Goal: Task Accomplishment & Management: Manage account settings

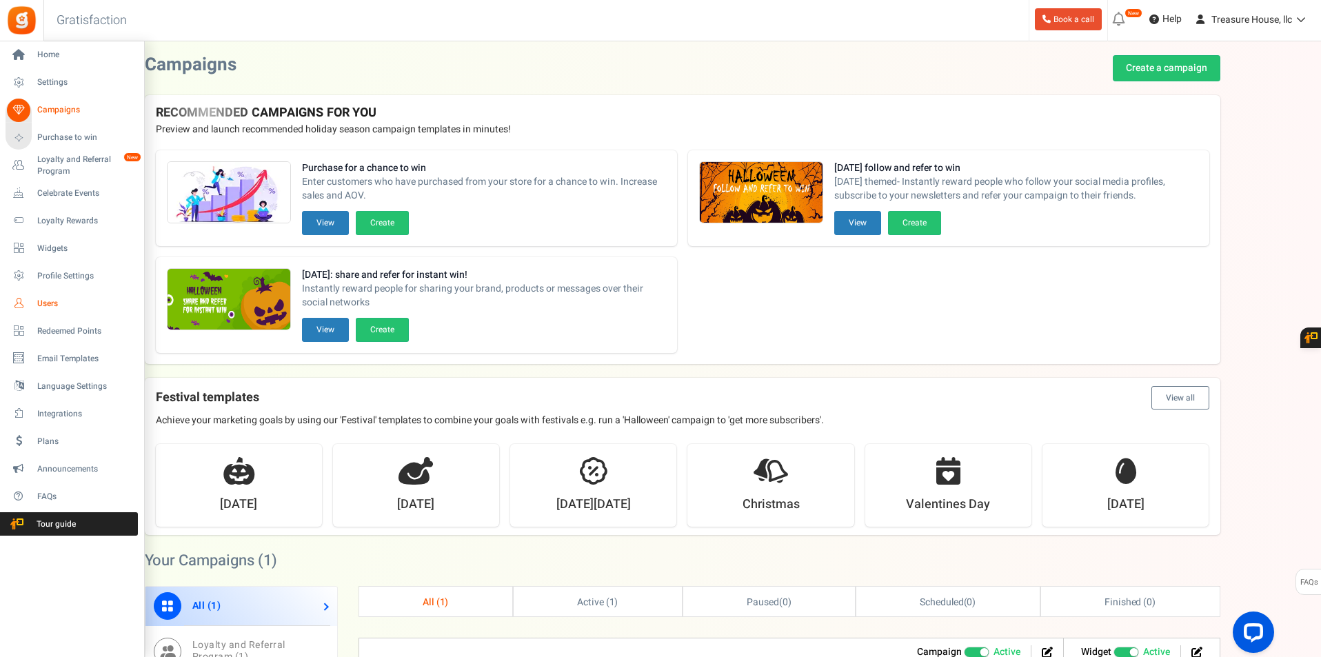
click at [39, 310] on link "Users" at bounding box center [72, 303] width 132 height 23
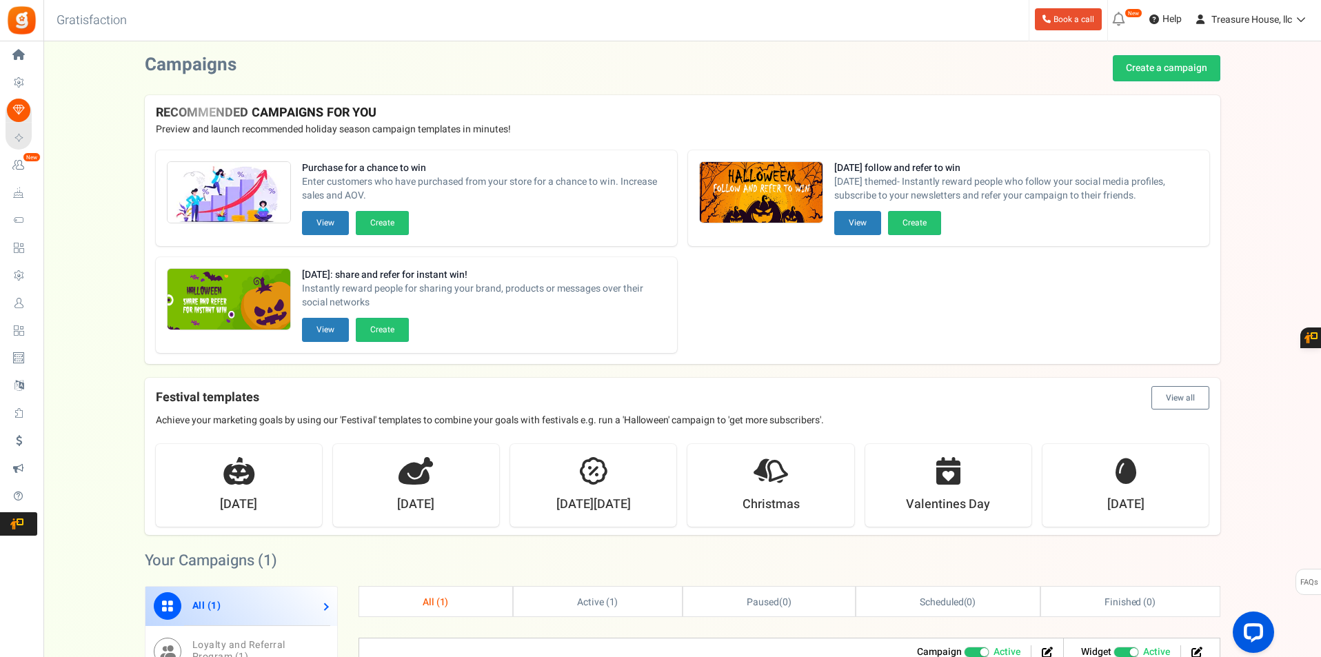
click at [0, 0] on div at bounding box center [0, 0] width 0 height 0
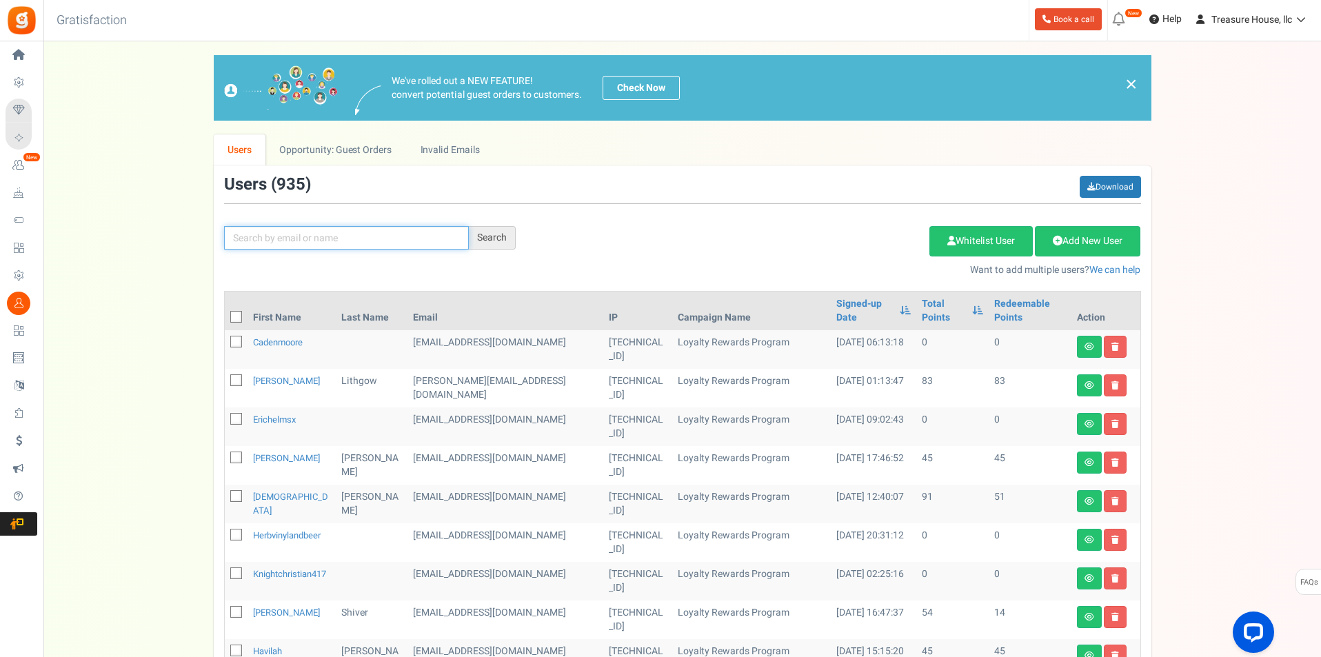
click at [253, 243] on input "text" at bounding box center [346, 237] width 245 height 23
type input "sharon proctor"
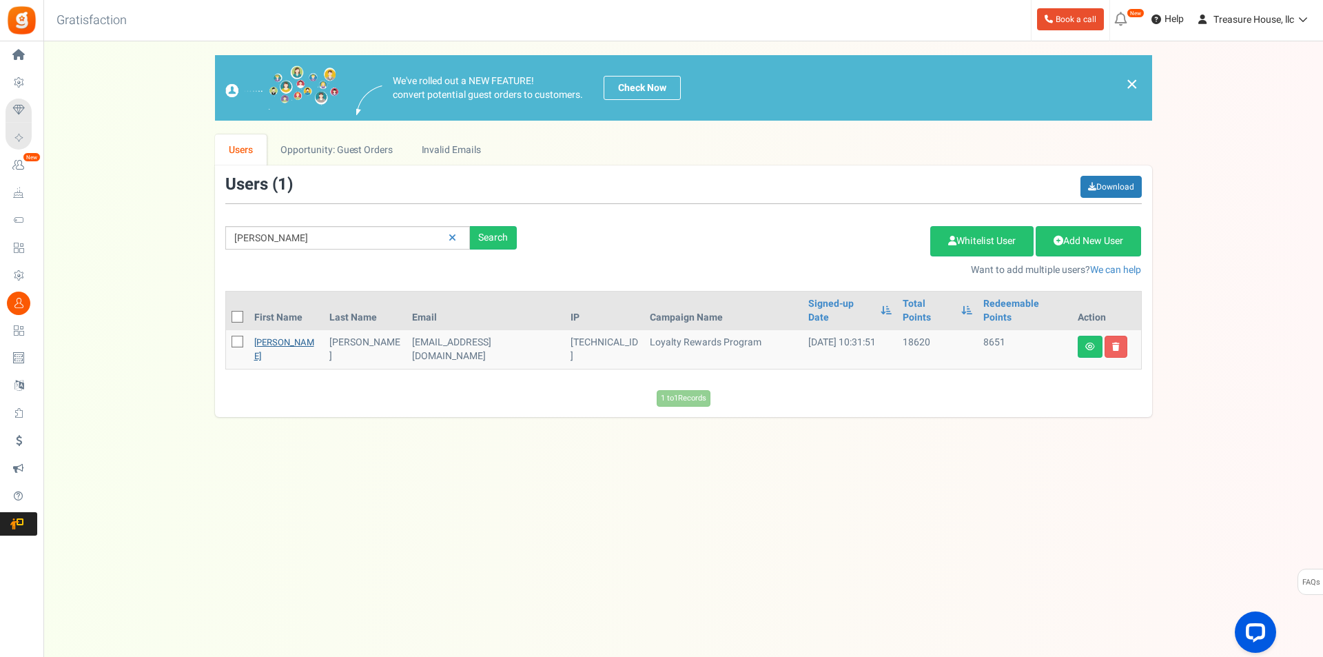
click at [267, 336] on link "Sharon" at bounding box center [284, 349] width 60 height 27
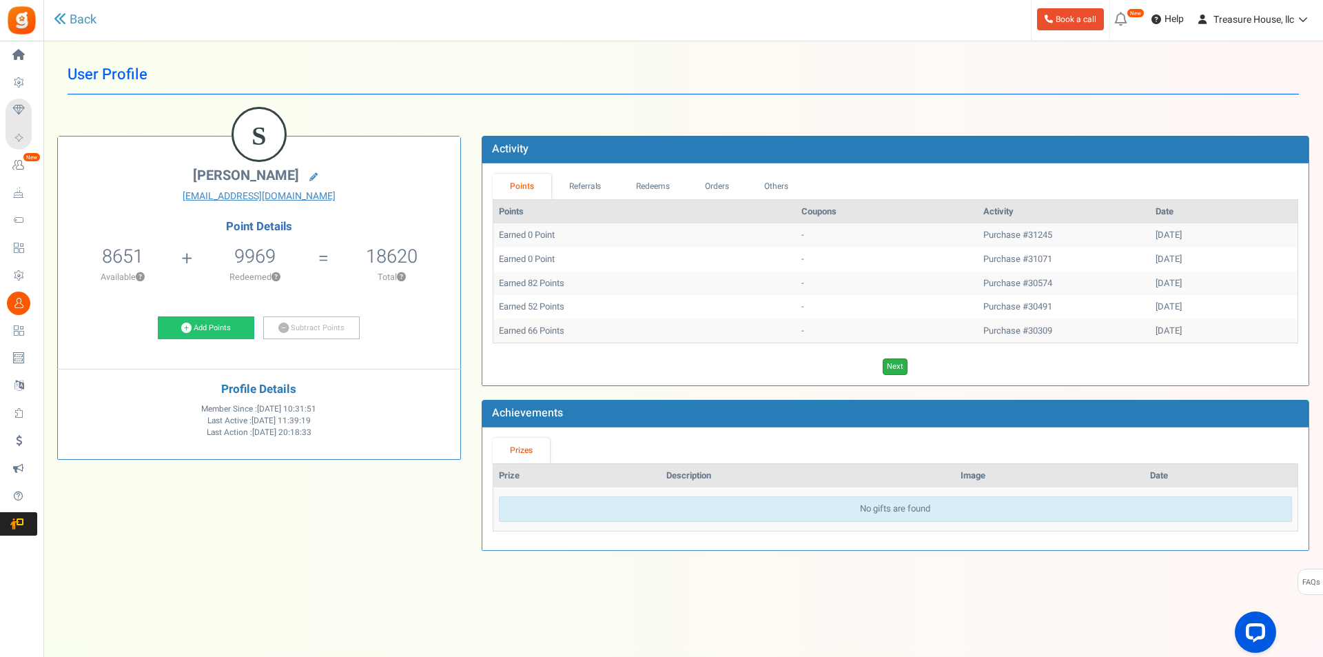
click at [899, 364] on link "Next" at bounding box center [895, 366] width 25 height 17
click at [899, 364] on link "Previous" at bounding box center [882, 366] width 38 height 17
click at [899, 364] on link "Next" at bounding box center [895, 366] width 25 height 17
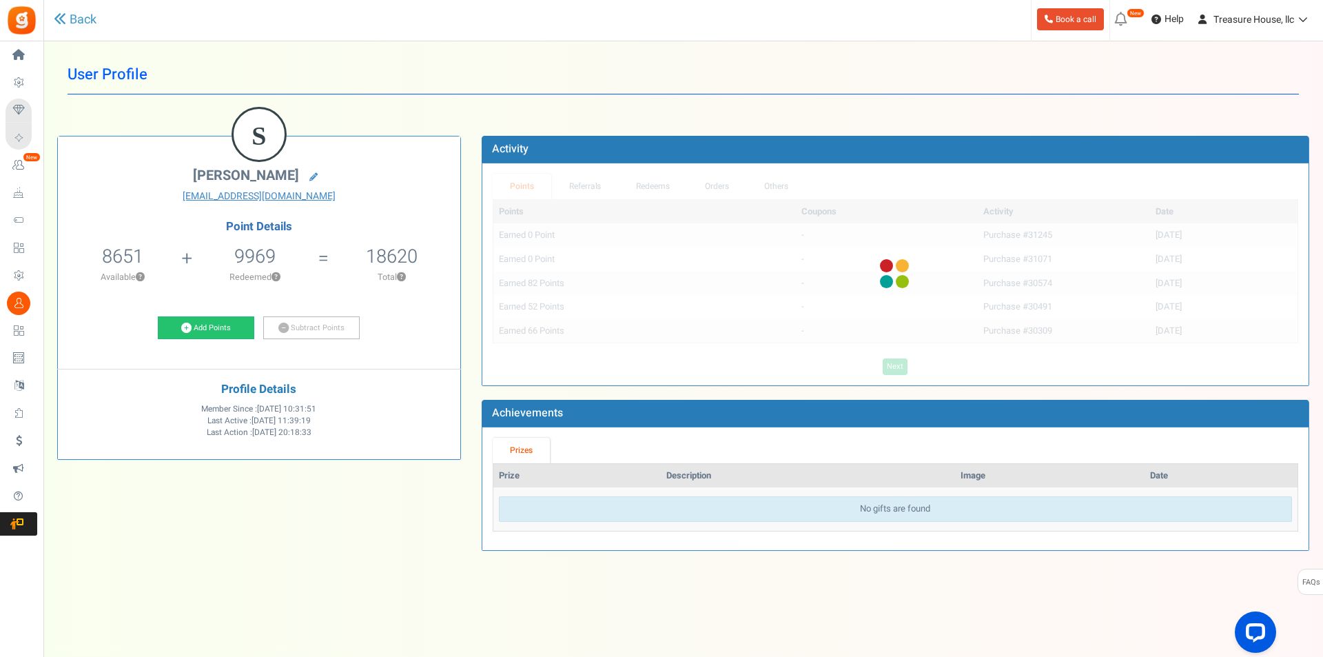
click at [899, 364] on div "Points Coupons Activity Date Earned 0 Point - Purchase #31245 09/07/2025 Earned…" at bounding box center [896, 287] width 806 height 176
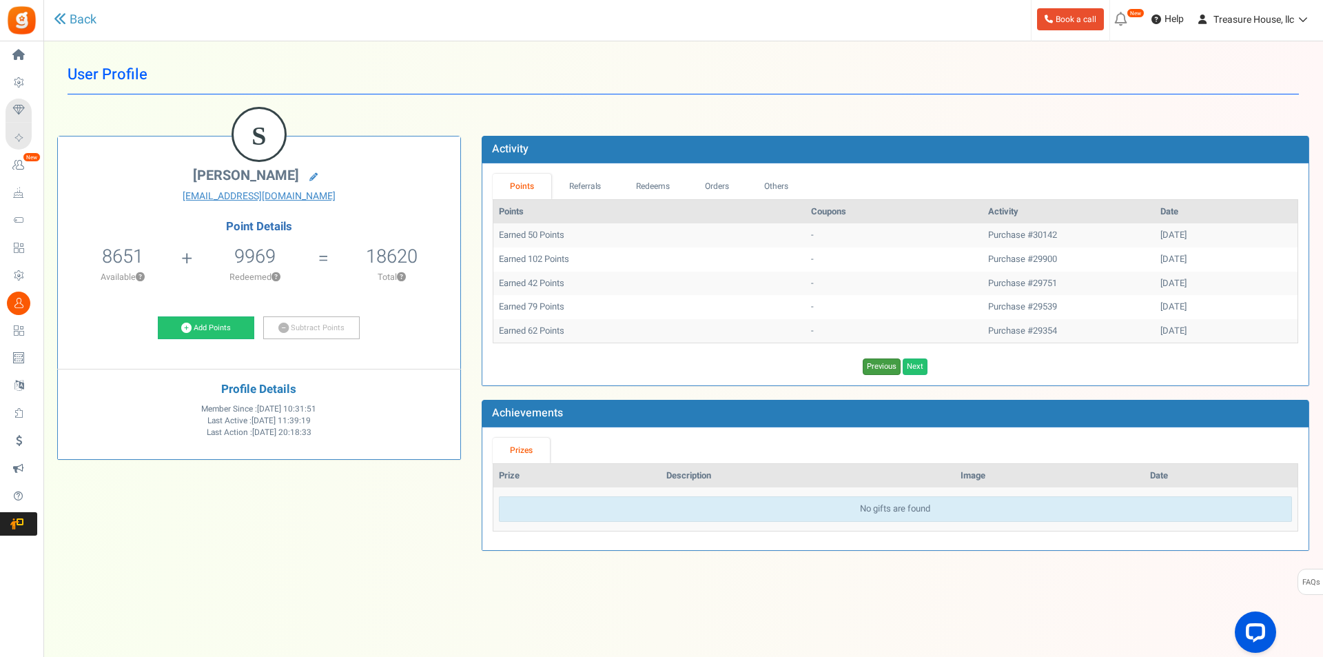
click at [899, 364] on link "Previous" at bounding box center [882, 366] width 38 height 17
click at [904, 363] on link "Next" at bounding box center [895, 366] width 25 height 17
click at [904, 363] on link "Next" at bounding box center [915, 366] width 25 height 17
click at [910, 363] on link "Next" at bounding box center [915, 366] width 25 height 17
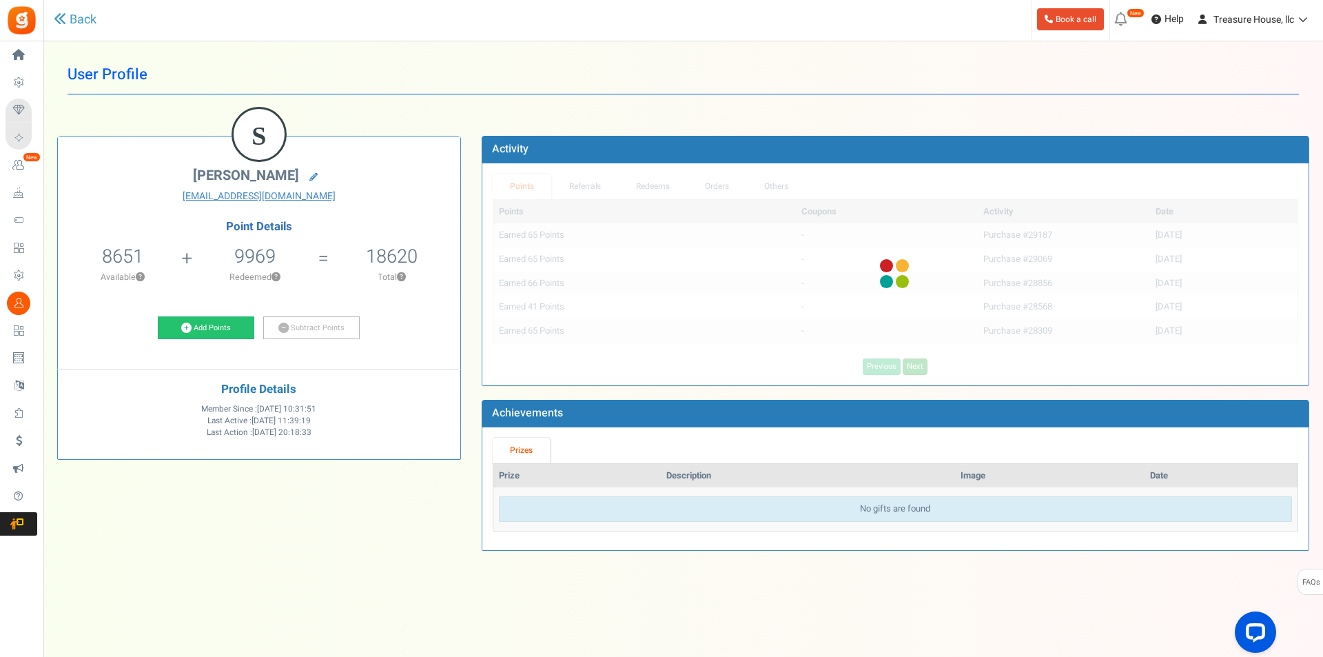
click at [910, 363] on div "Points Coupons Activity Date Earned 65 Points - Purchase #29187 08/08/2024 Earn…" at bounding box center [896, 287] width 806 height 176
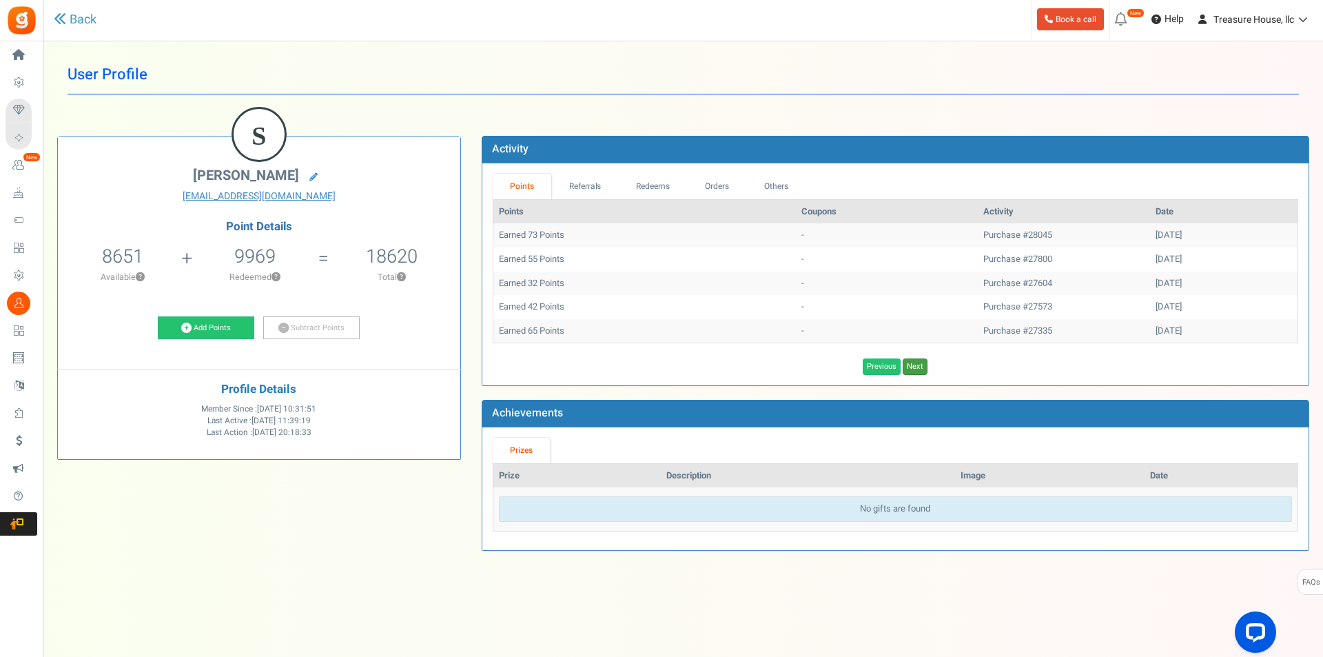
click at [910, 363] on link "Next" at bounding box center [915, 366] width 25 height 17
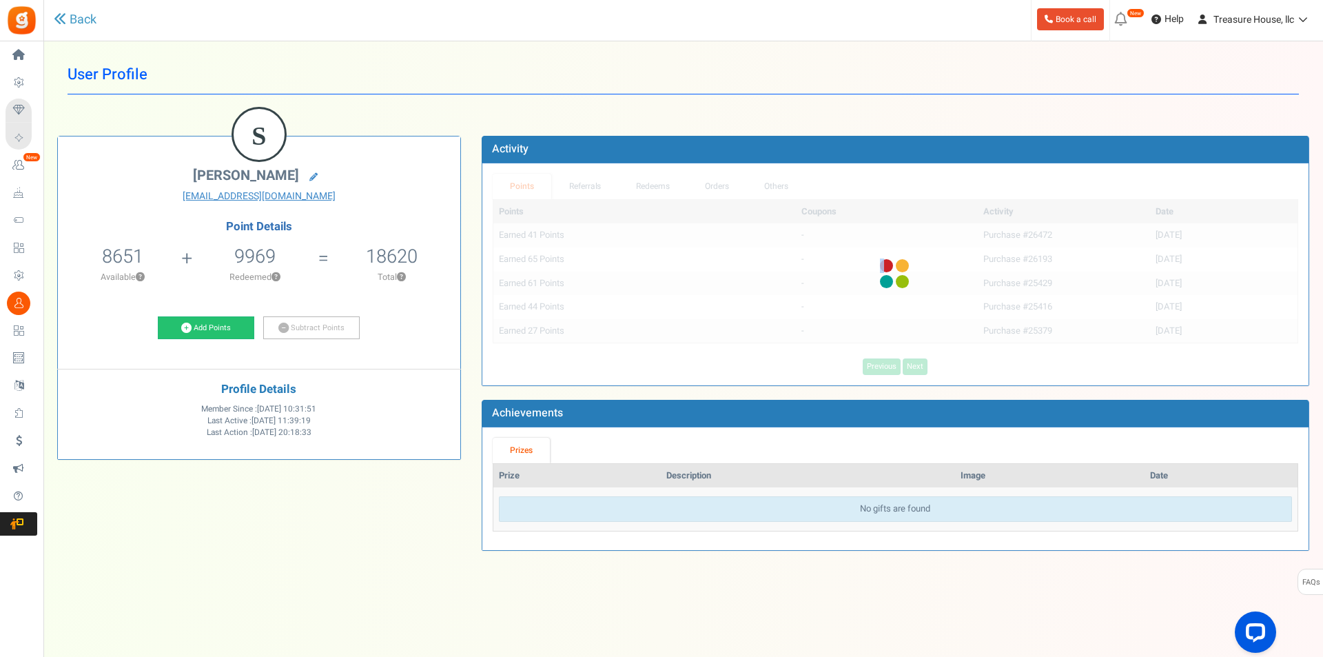
click at [910, 363] on div "Points Coupons Activity Date Earned 41 Points - Purchase #26472 06/25/2023 Earn…" at bounding box center [896, 287] width 806 height 176
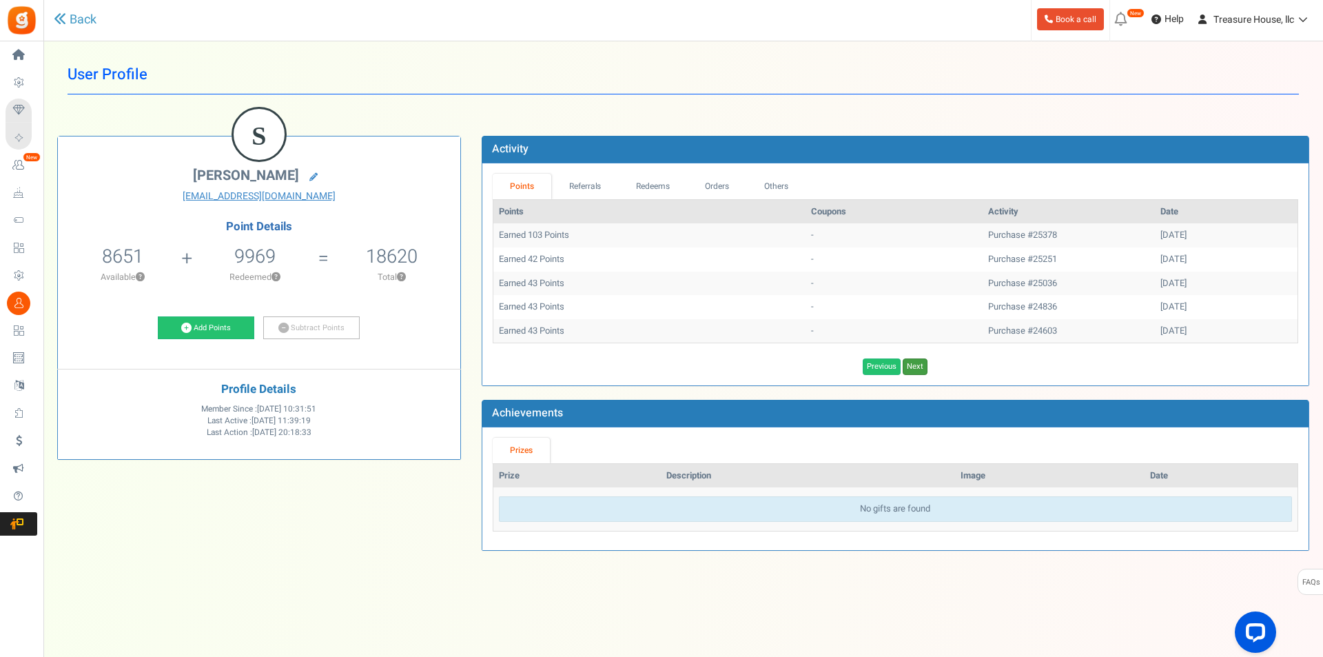
click at [910, 363] on link "Next" at bounding box center [915, 366] width 25 height 17
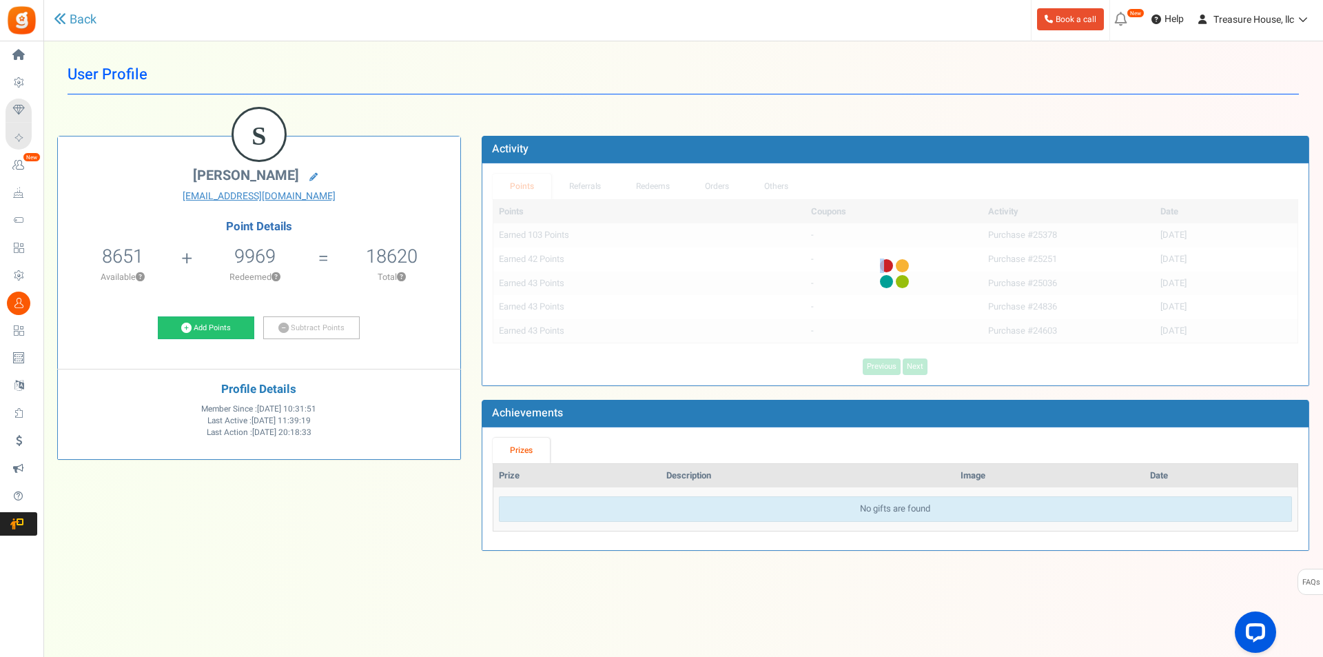
click at [910, 363] on div "Points Coupons Activity Date Earned 103 Points - Purchase #25378 02/03/2023 Ear…" at bounding box center [896, 287] width 806 height 176
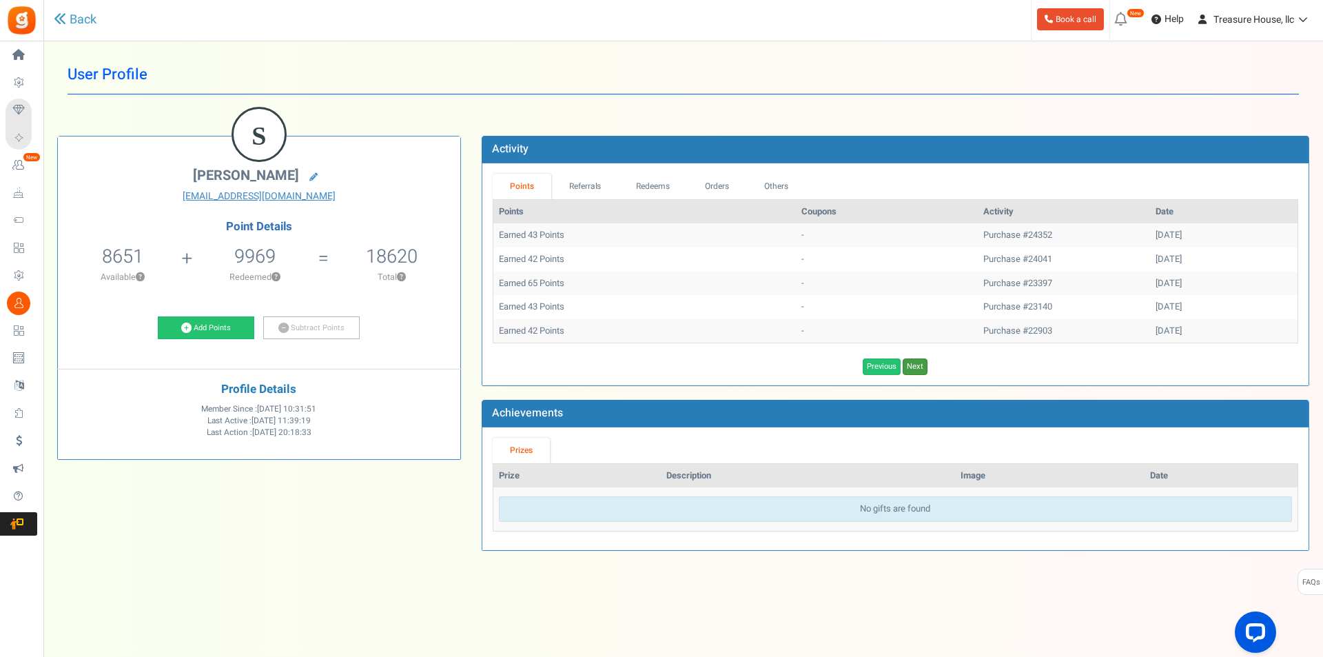
click at [910, 363] on link "Next" at bounding box center [915, 366] width 25 height 17
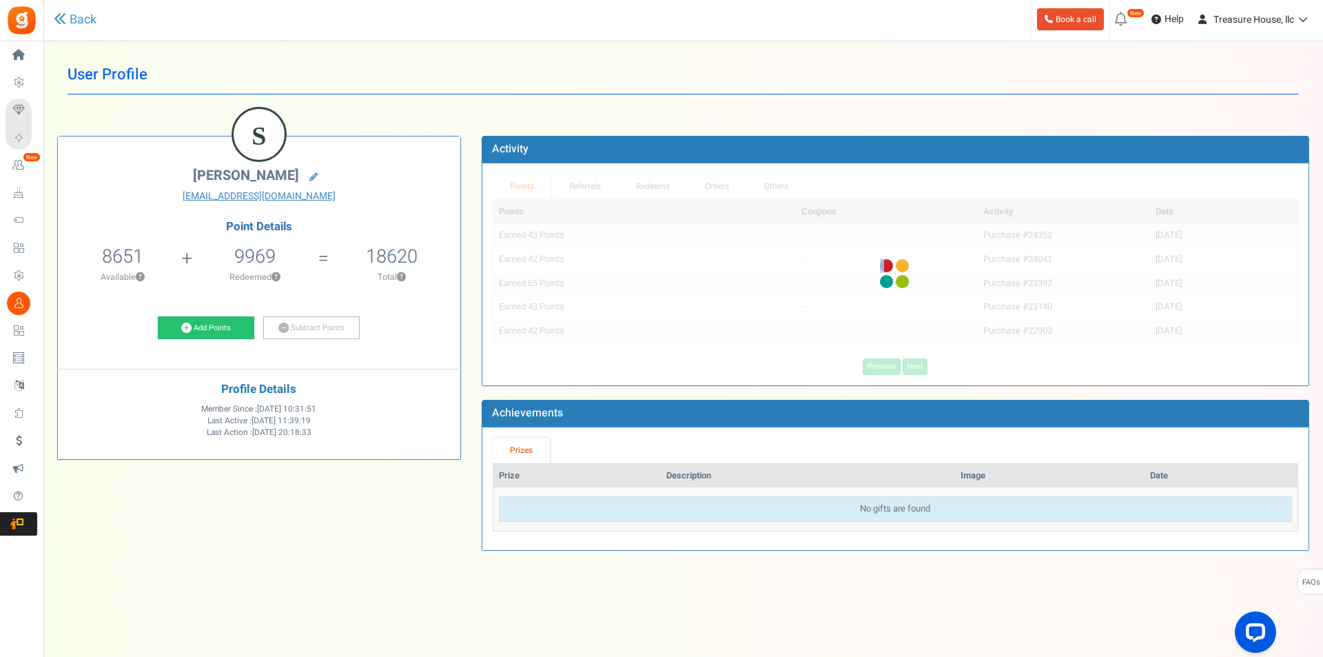
click at [910, 363] on div "Points Coupons Activity Date Earned 43 Points - Purchase #24352 09/27/2022 Earn…" at bounding box center [896, 287] width 806 height 176
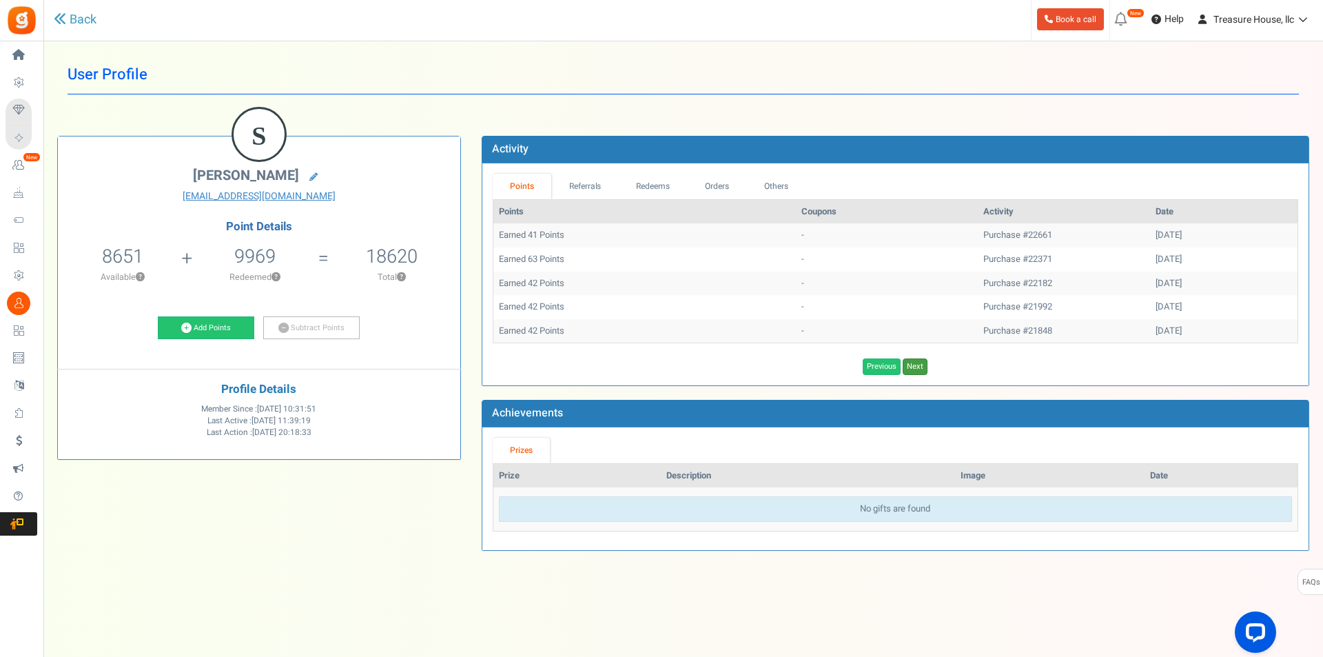
click at [910, 363] on link "Next" at bounding box center [915, 366] width 25 height 17
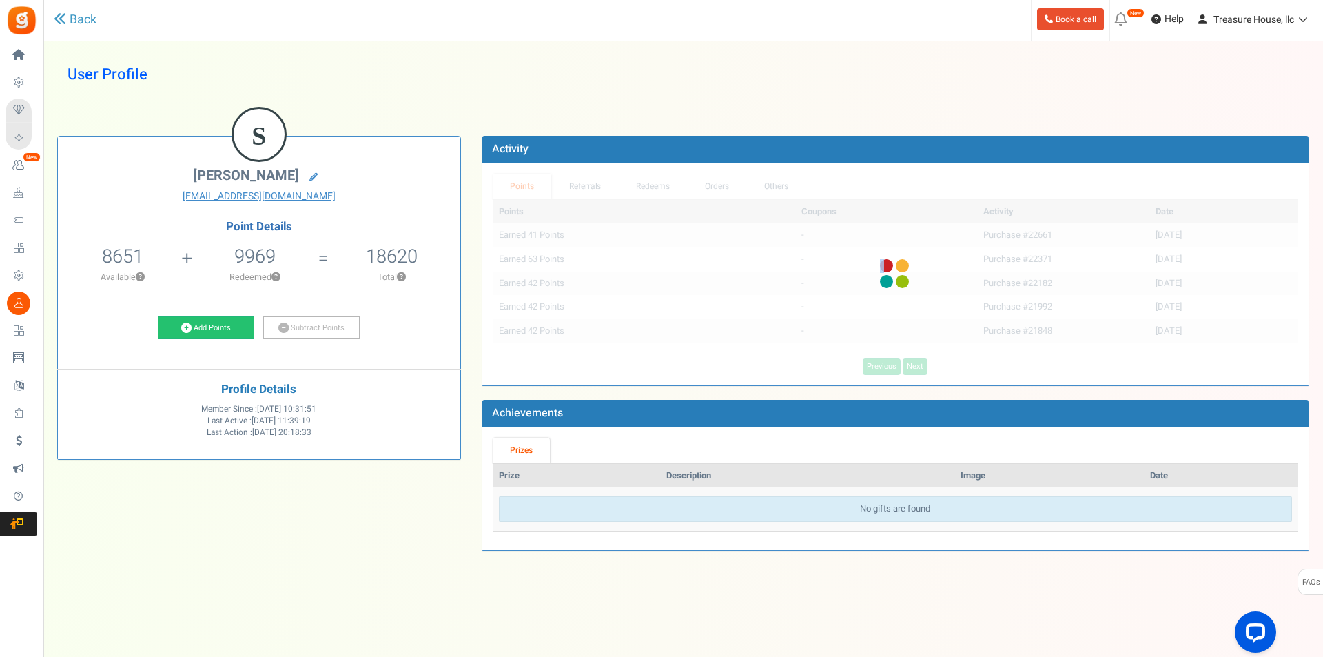
click at [910, 363] on div "Points Coupons Activity Date Earned 41 Points - Purchase #22661 04/27/2022 Earn…" at bounding box center [896, 287] width 806 height 176
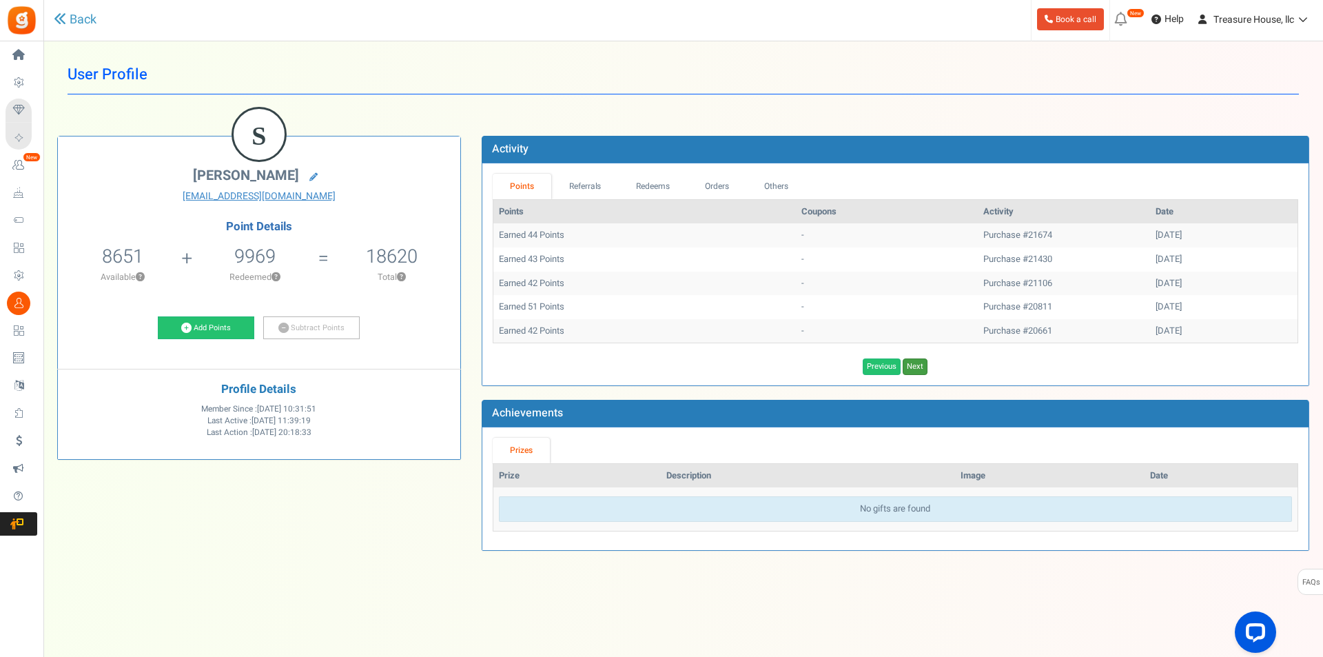
click at [910, 363] on link "Next" at bounding box center [915, 366] width 25 height 17
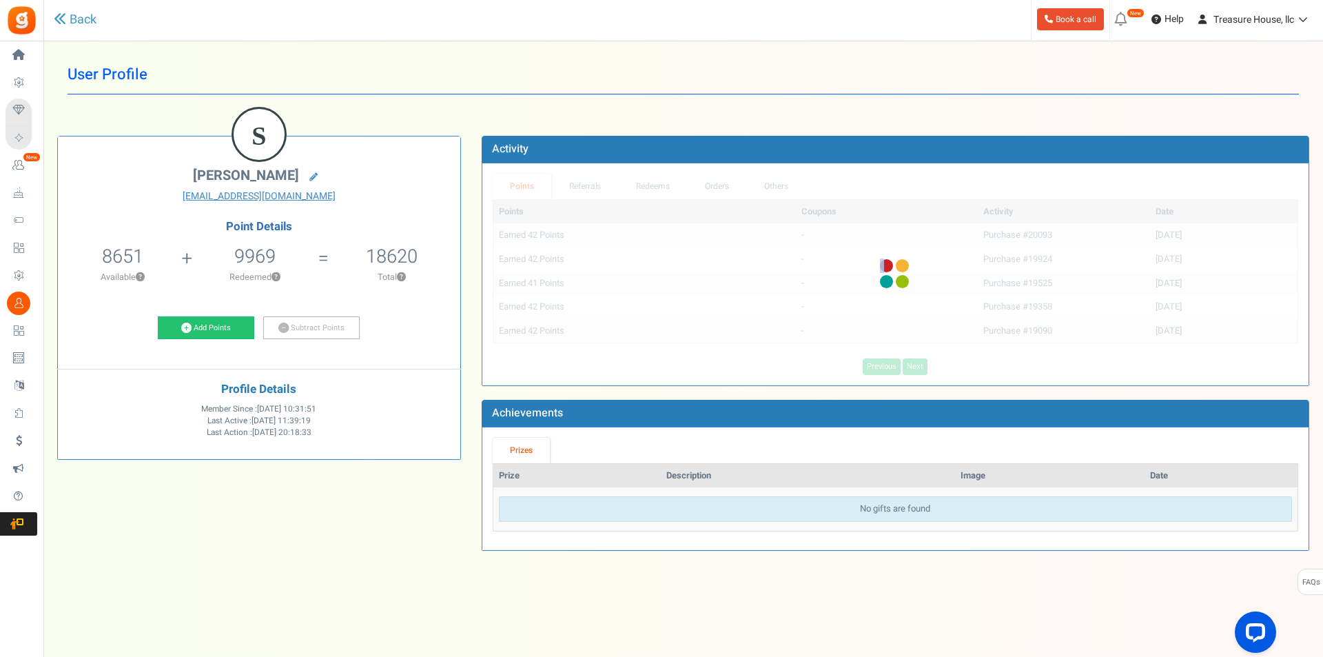
click at [910, 363] on div "Points Coupons Activity Date Earned 42 Points - Purchase #20093 07/08/2021 Earn…" at bounding box center [896, 287] width 806 height 176
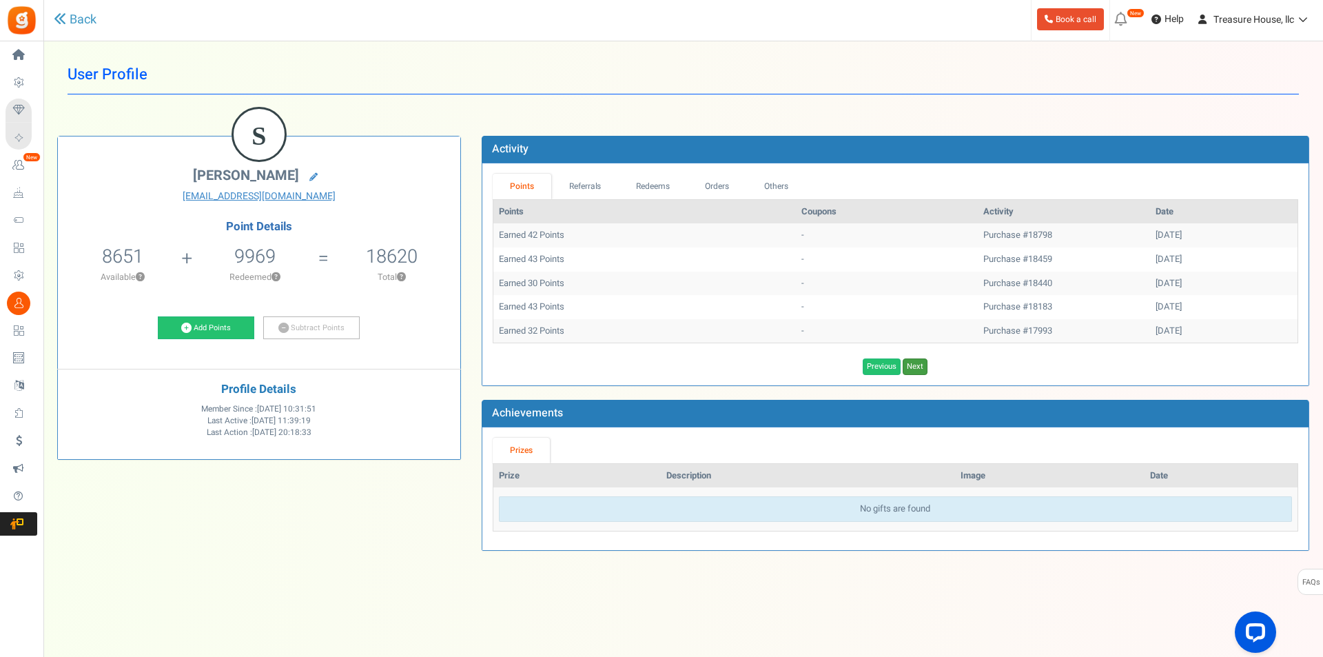
click at [910, 363] on link "Next" at bounding box center [915, 366] width 25 height 17
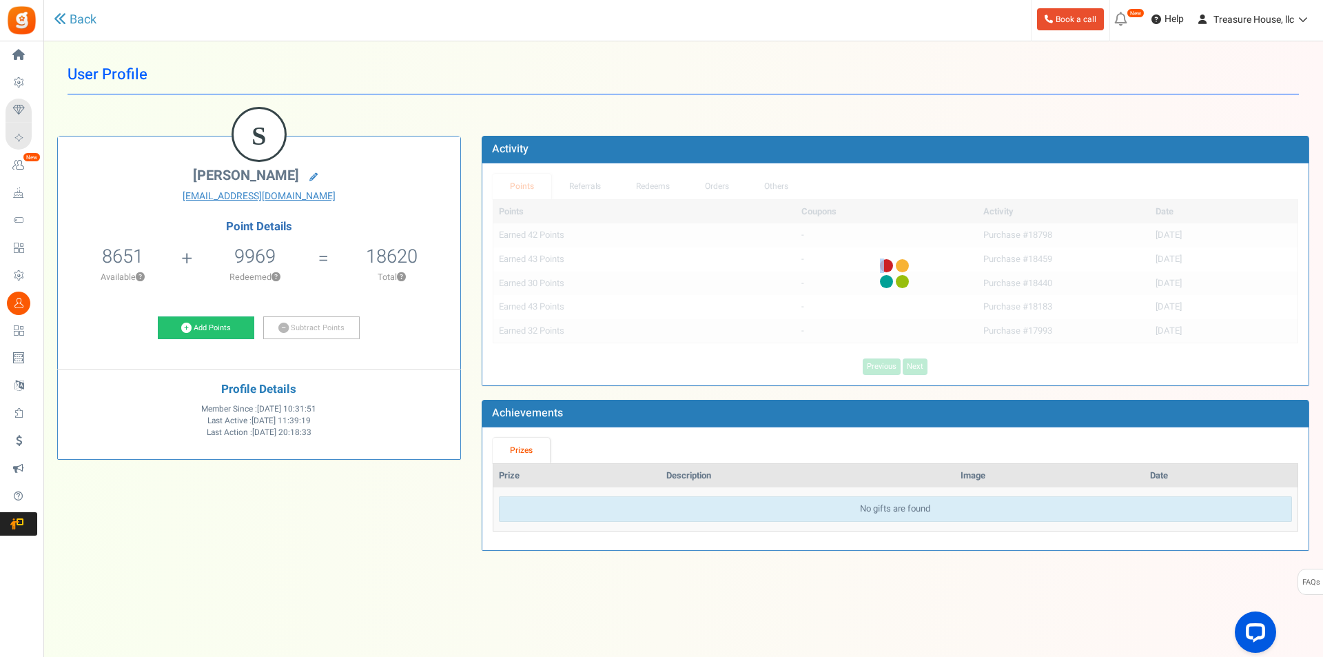
click at [910, 363] on div "Points Coupons Activity Date Earned 42 Points - Purchase #18798 03/14/2021 Earn…" at bounding box center [896, 287] width 806 height 176
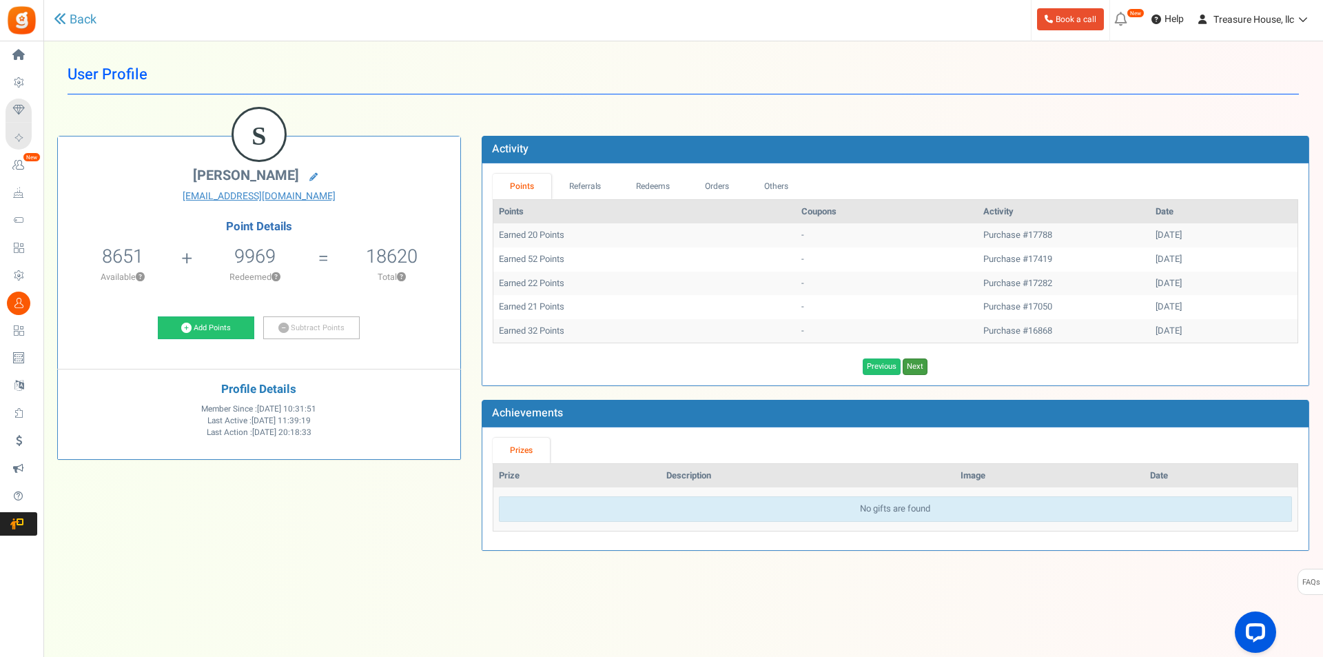
click at [910, 363] on link "Next" at bounding box center [915, 366] width 25 height 17
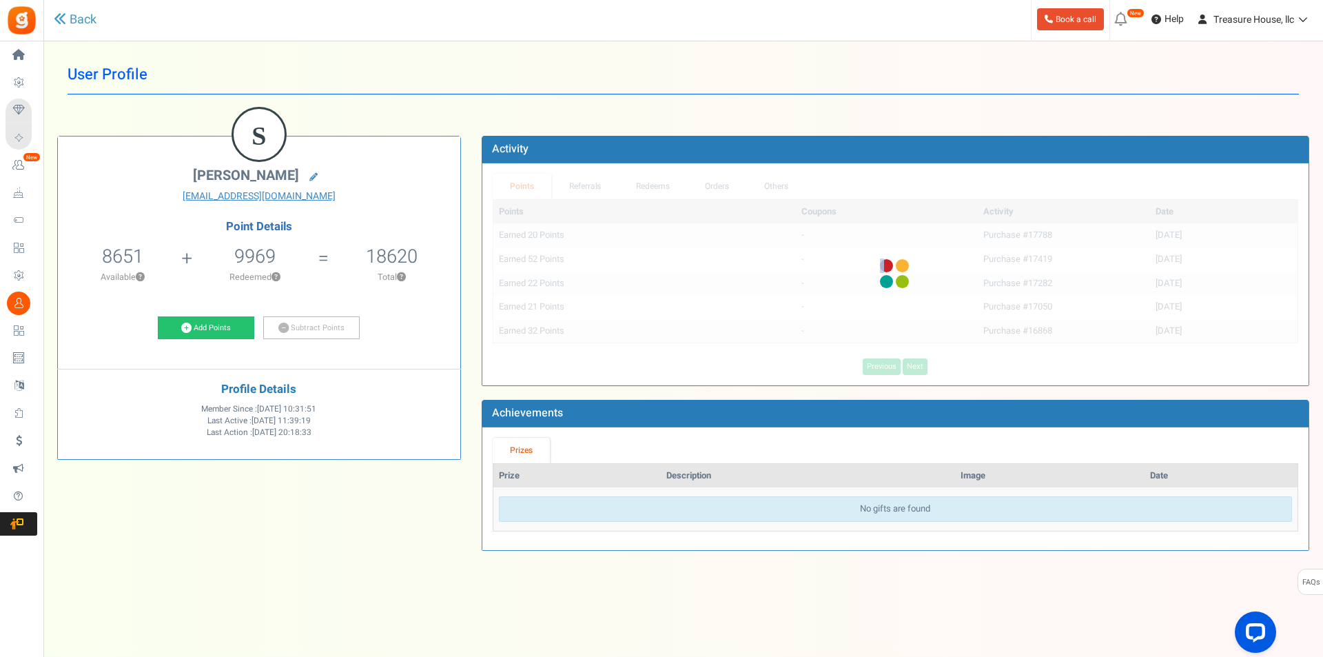
click at [910, 363] on div "Points Coupons Activity Date Earned 20 Points - Purchase #17788 12/11/2020 Earn…" at bounding box center [896, 287] width 806 height 176
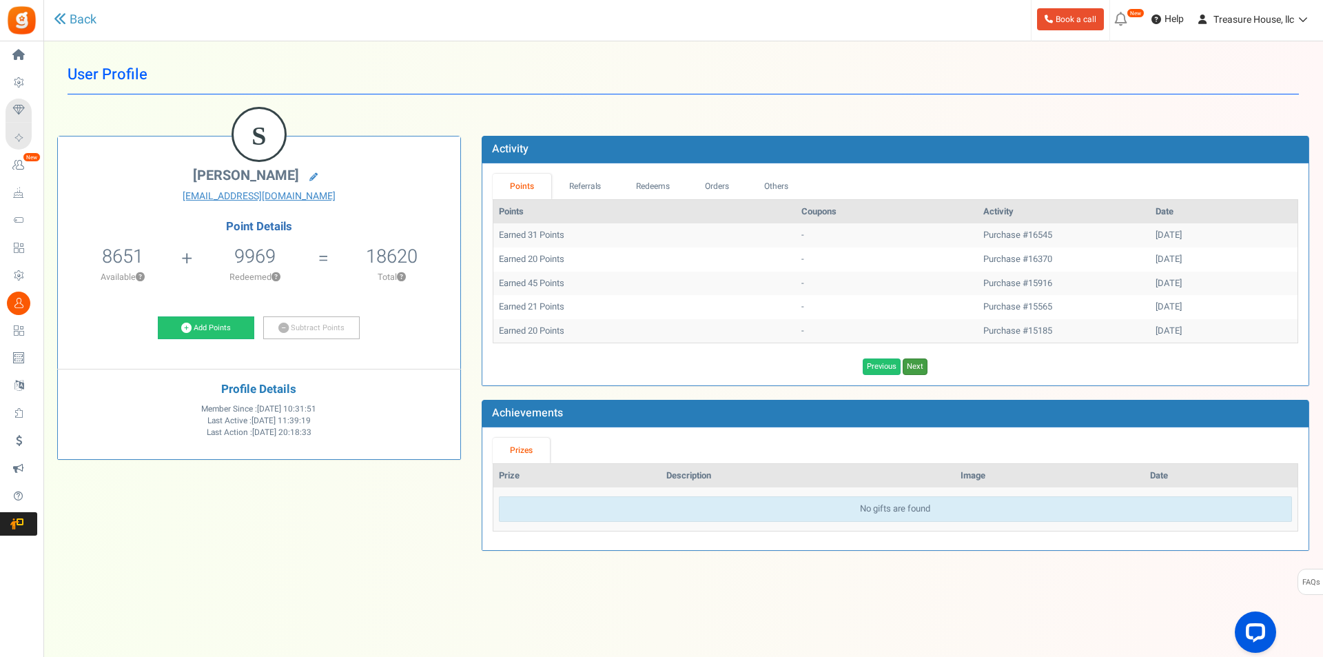
click at [910, 363] on link "Next" at bounding box center [915, 366] width 25 height 17
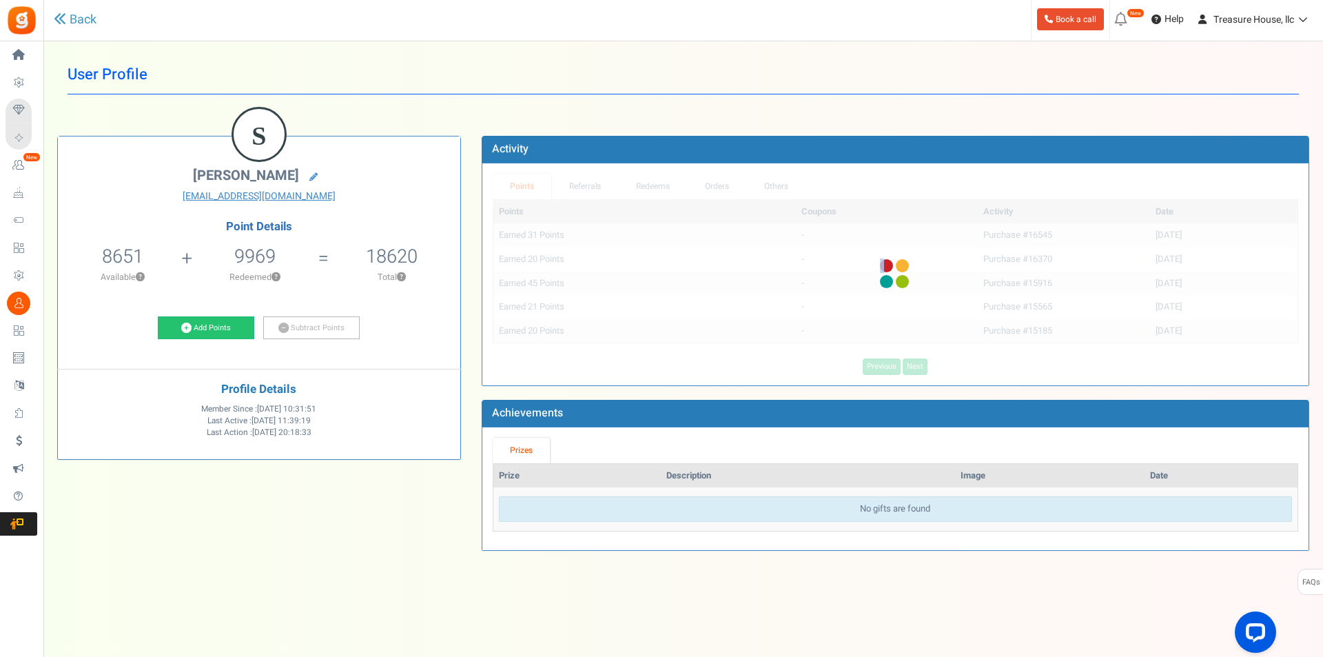
click at [910, 363] on div "Points Coupons Activity Date Earned 31 Points - Purchase #16545 09/01/2020 Earn…" at bounding box center [896, 287] width 806 height 176
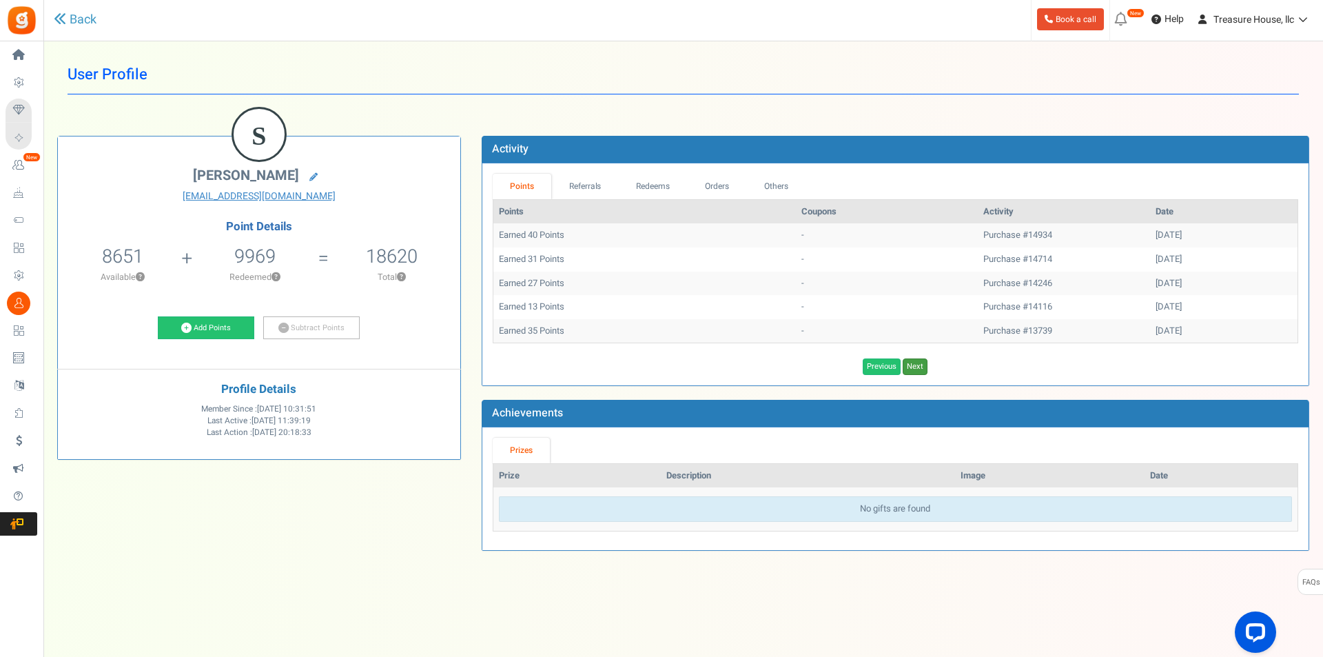
click at [910, 363] on link "Next" at bounding box center [915, 366] width 25 height 17
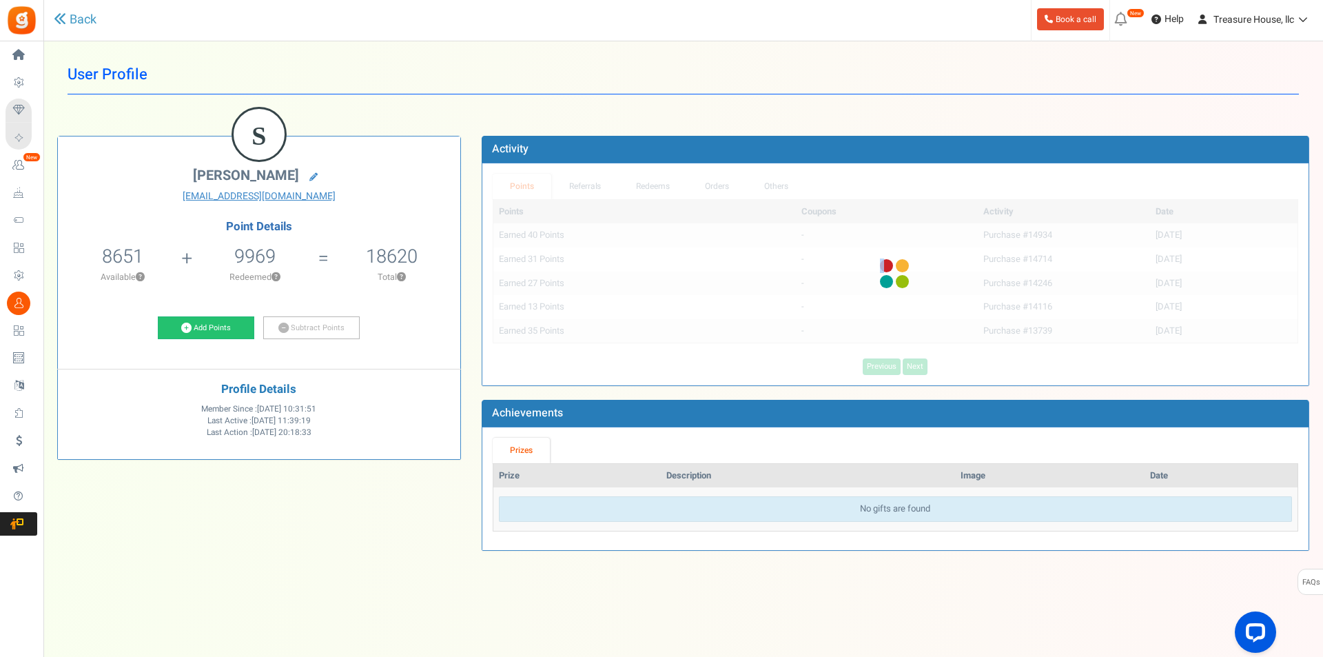
click at [910, 363] on div "Points Coupons Activity Date Earned 40 Points - Purchase #14934 05/17/2020 Earn…" at bounding box center [896, 287] width 806 height 176
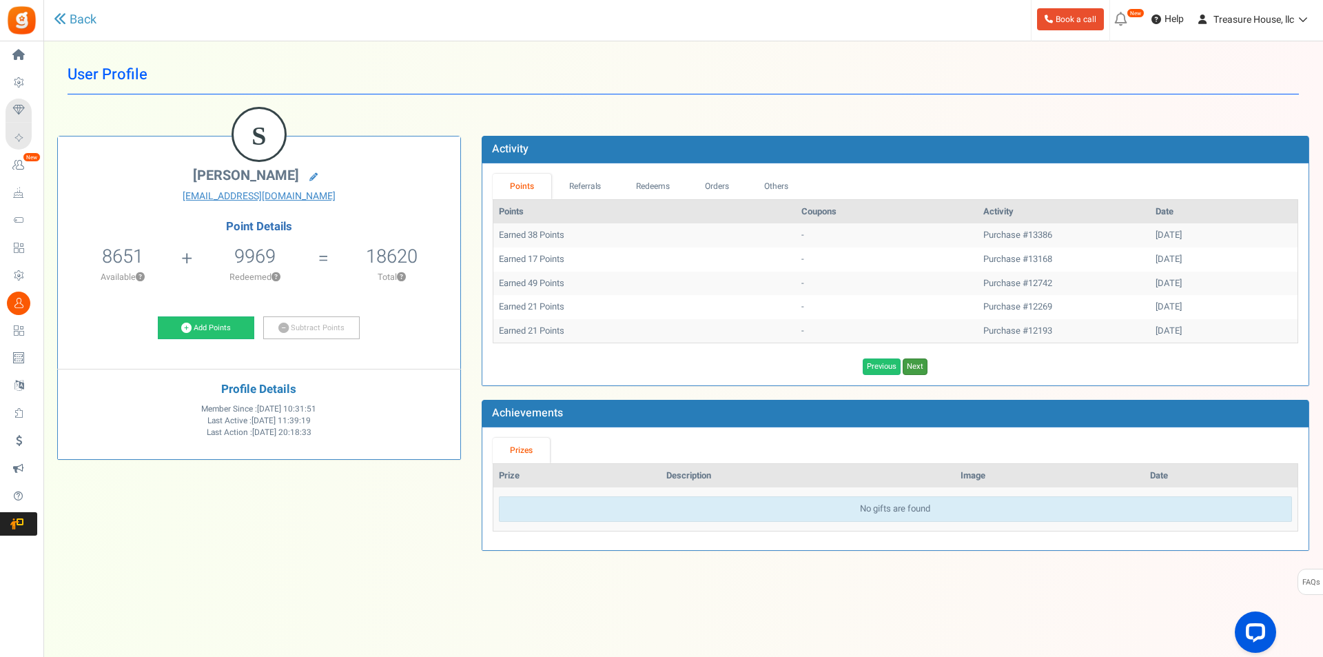
click at [910, 363] on link "Next" at bounding box center [915, 366] width 25 height 17
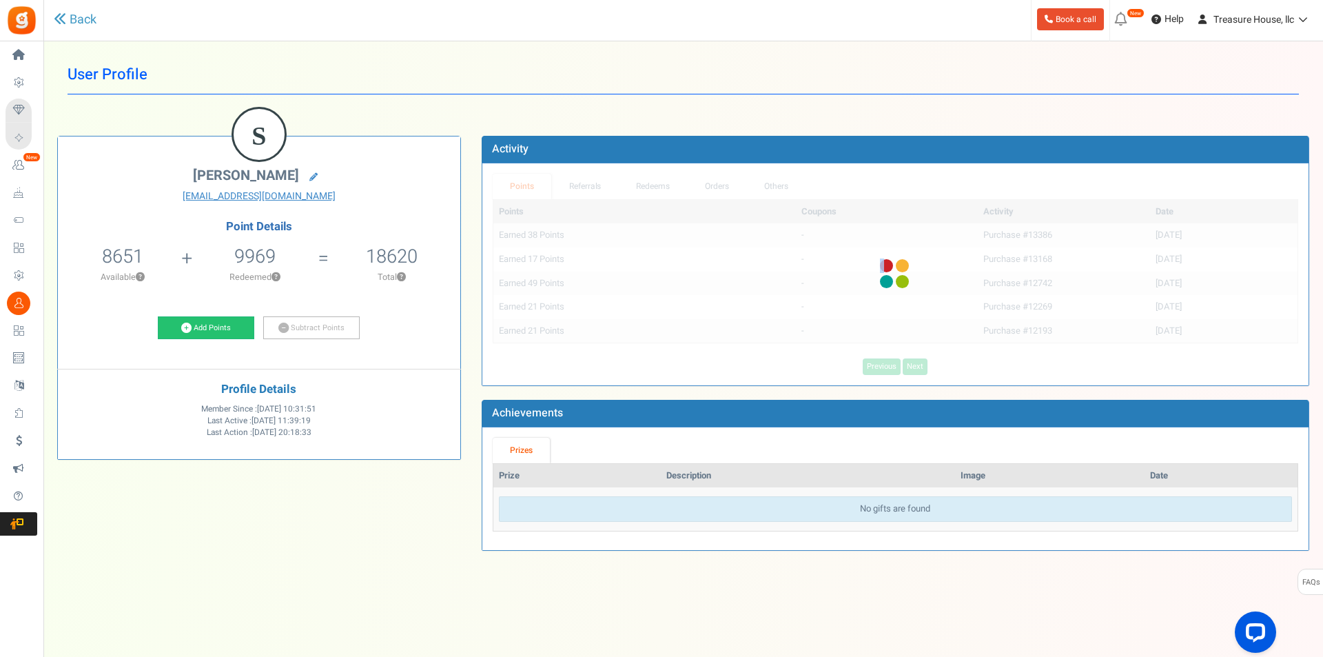
click at [910, 363] on div "Points Coupons Activity Date Earned 38 Points - Purchase #13386 02/09/2020 Earn…" at bounding box center [896, 287] width 806 height 176
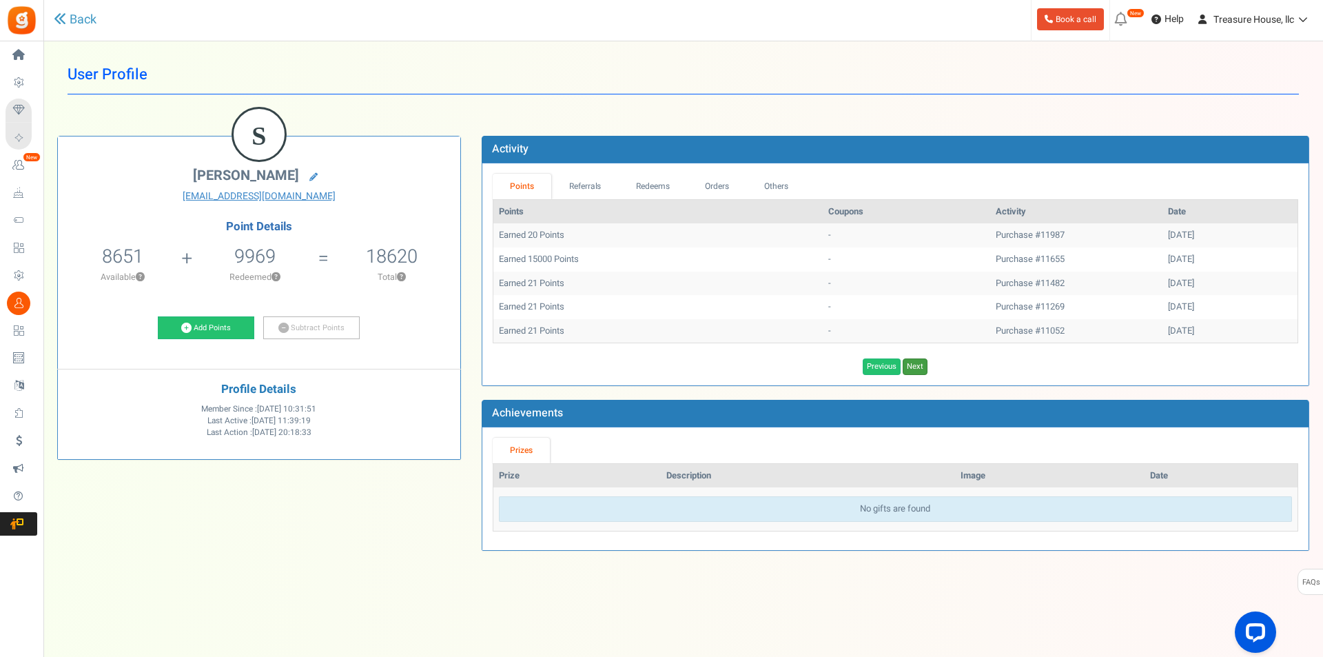
click at [910, 363] on link "Next" at bounding box center [915, 366] width 25 height 17
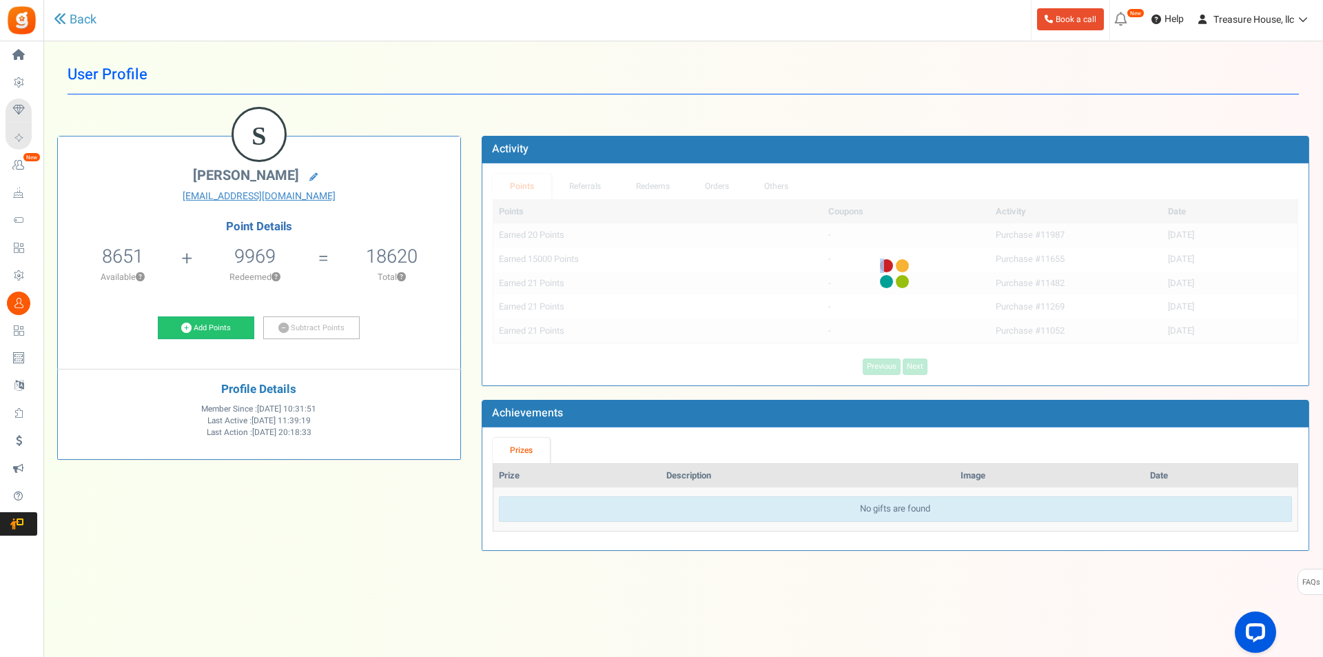
click at [910, 363] on div "Activity Points Referrals Redeems Orders Others Points Coupons Activity Date Ea…" at bounding box center [895, 350] width 848 height 429
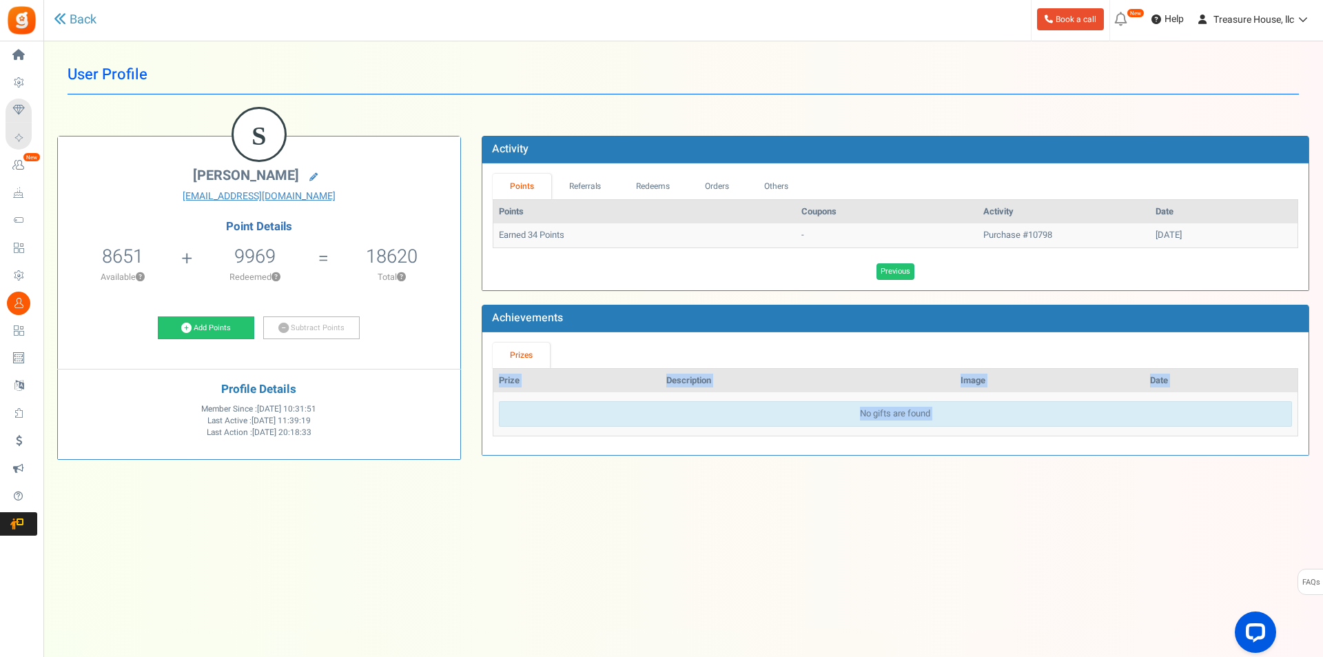
click at [910, 363] on ul "Prizes" at bounding box center [896, 356] width 806 height 26
click at [893, 273] on link "Previous" at bounding box center [896, 271] width 38 height 17
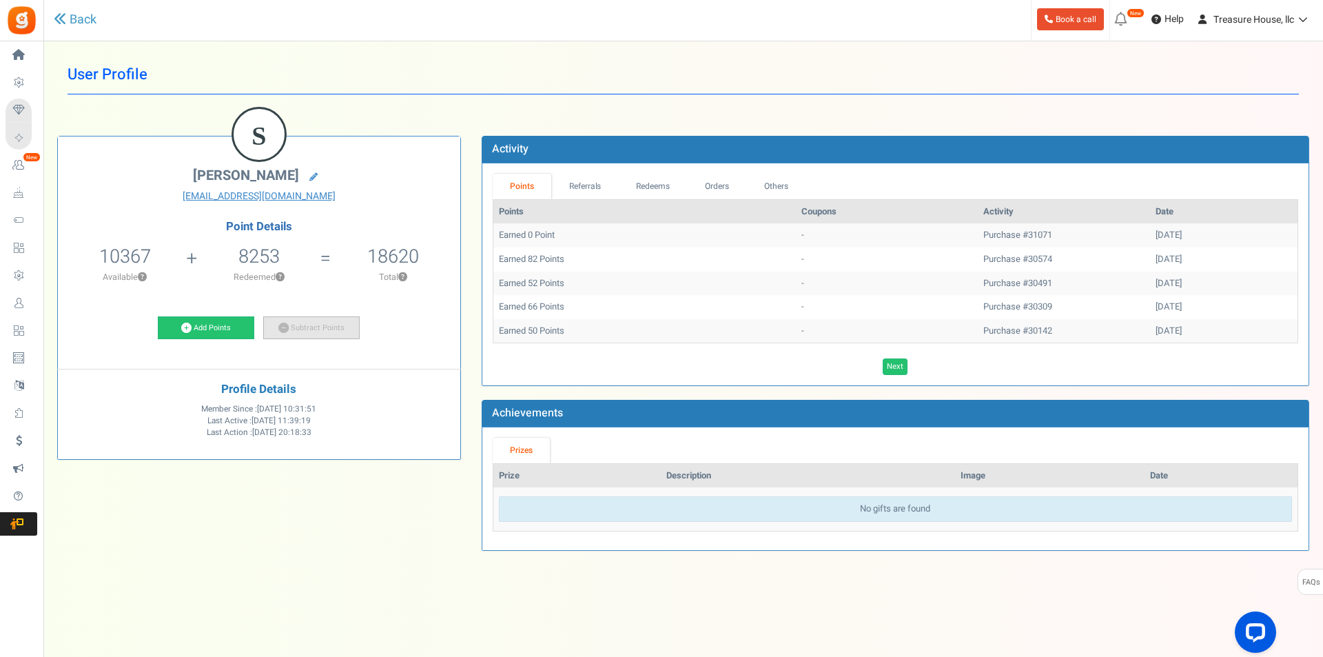
click at [314, 325] on link "Subtract Points" at bounding box center [311, 327] width 96 height 23
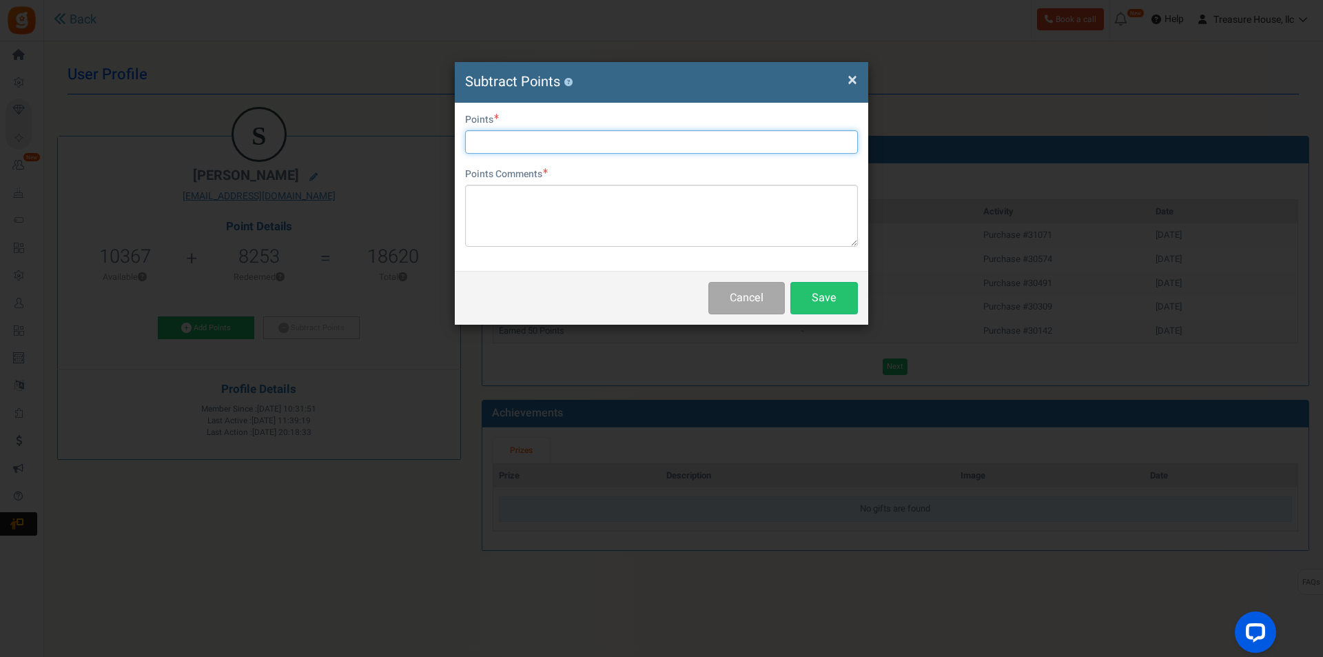
click at [491, 148] on input "text" at bounding box center [661, 141] width 393 height 23
type input "10367"
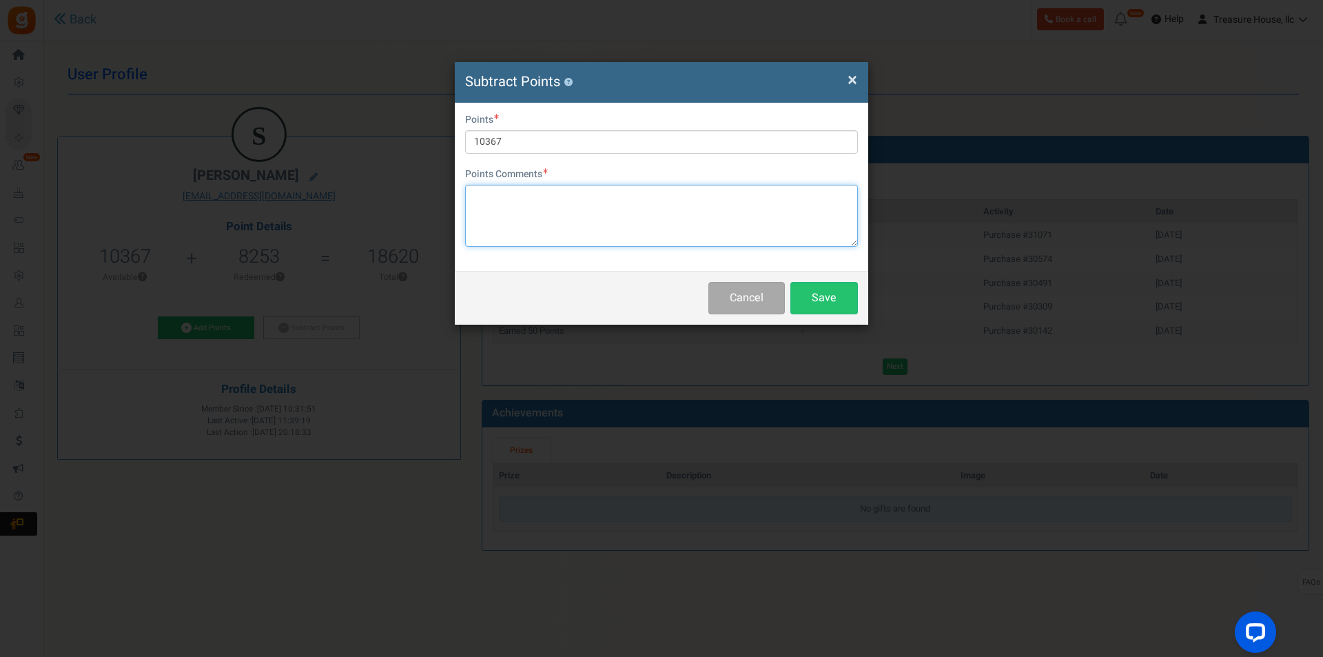
click at [523, 189] on textarea at bounding box center [661, 216] width 393 height 62
type textarea "U"
type textarea "Customer was mistakenly awarded 15000 point for"
drag, startPoint x: 653, startPoint y: 73, endPoint x: 645, endPoint y: 77, distance: 8.3
click at [645, 77] on h4 "Subtract Points ?" at bounding box center [661, 82] width 393 height 20
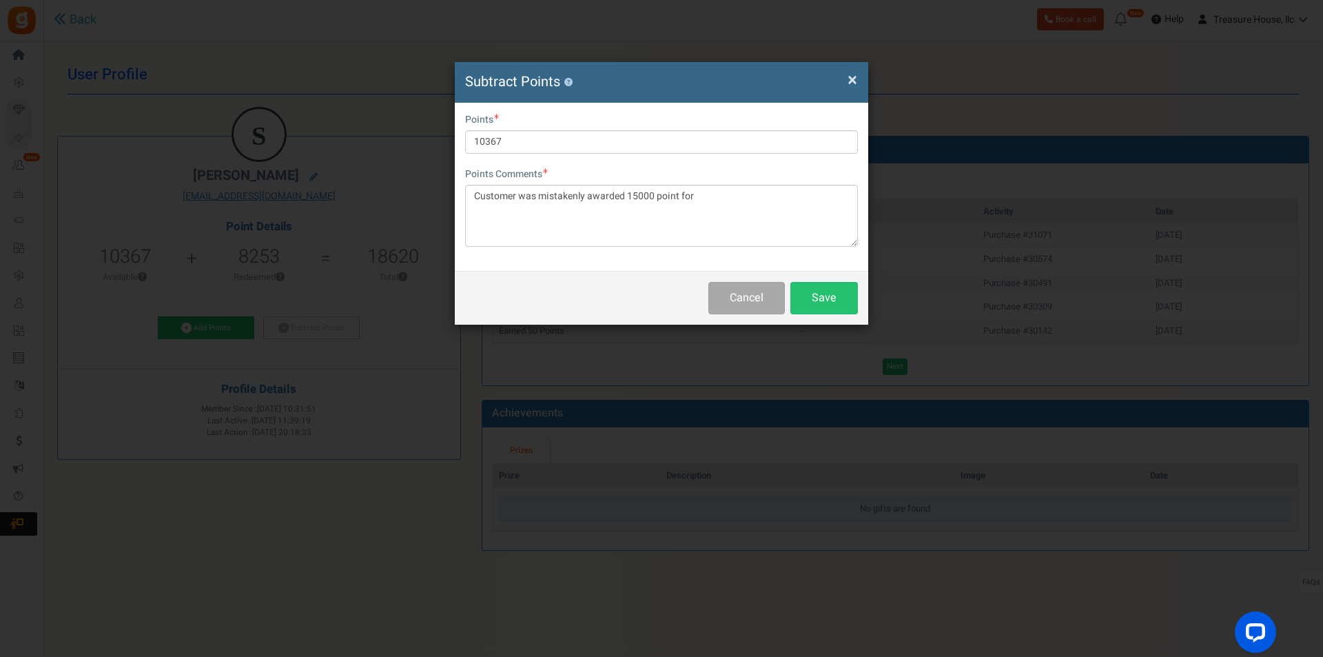
click at [1219, 95] on div "× Close Subtract Points ? User Email [EMAIL_ADDRESS][DOMAIN_NAME] Points 10367 …" at bounding box center [661, 328] width 1323 height 657
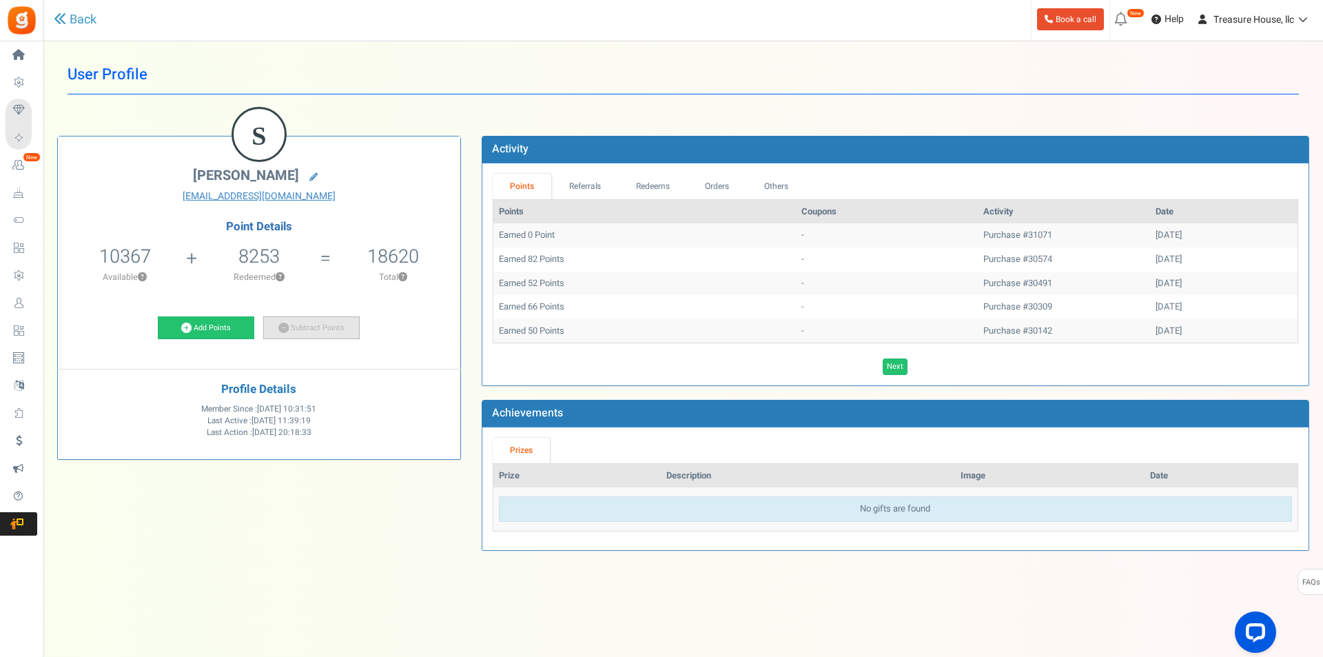
click at [338, 329] on link "Subtract Points" at bounding box center [311, 327] width 96 height 23
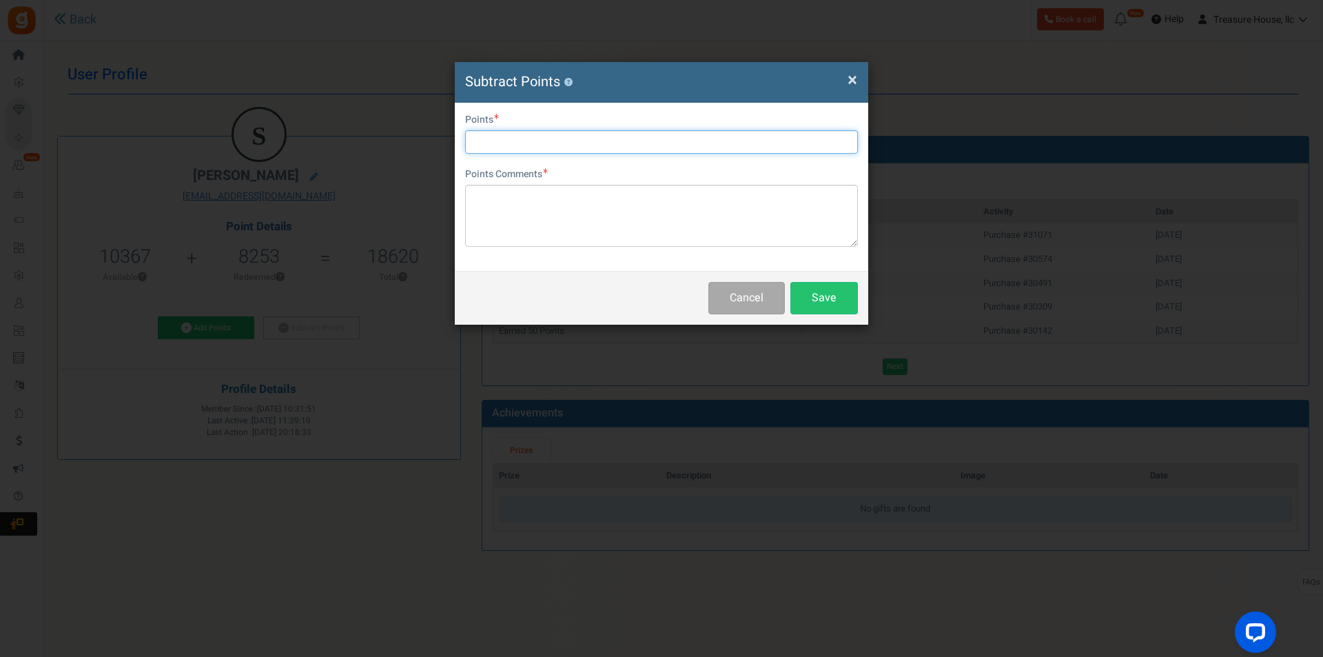
click at [633, 143] on input "text" at bounding box center [661, 141] width 393 height 23
type input "10367"
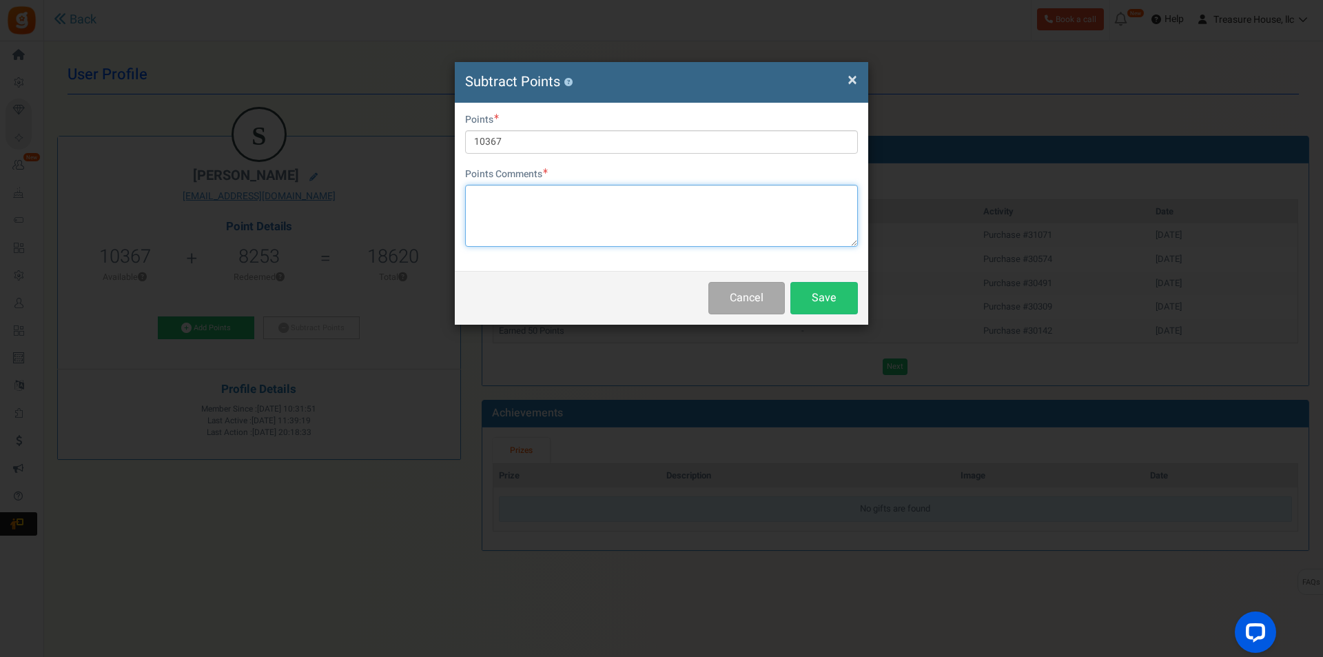
click at [575, 203] on textarea at bounding box center [661, 216] width 393 height 62
type textarea "Customer was mistakenly awarded 15000 points for order 11655"
click at [493, 198] on textarea "Customer was mistakenly awarded 15000 points for order 11655" at bounding box center [661, 216] width 393 height 62
click at [495, 198] on textarea "Customer was mistakenly awarded 15000 points for order 11655" at bounding box center [661, 216] width 393 height 62
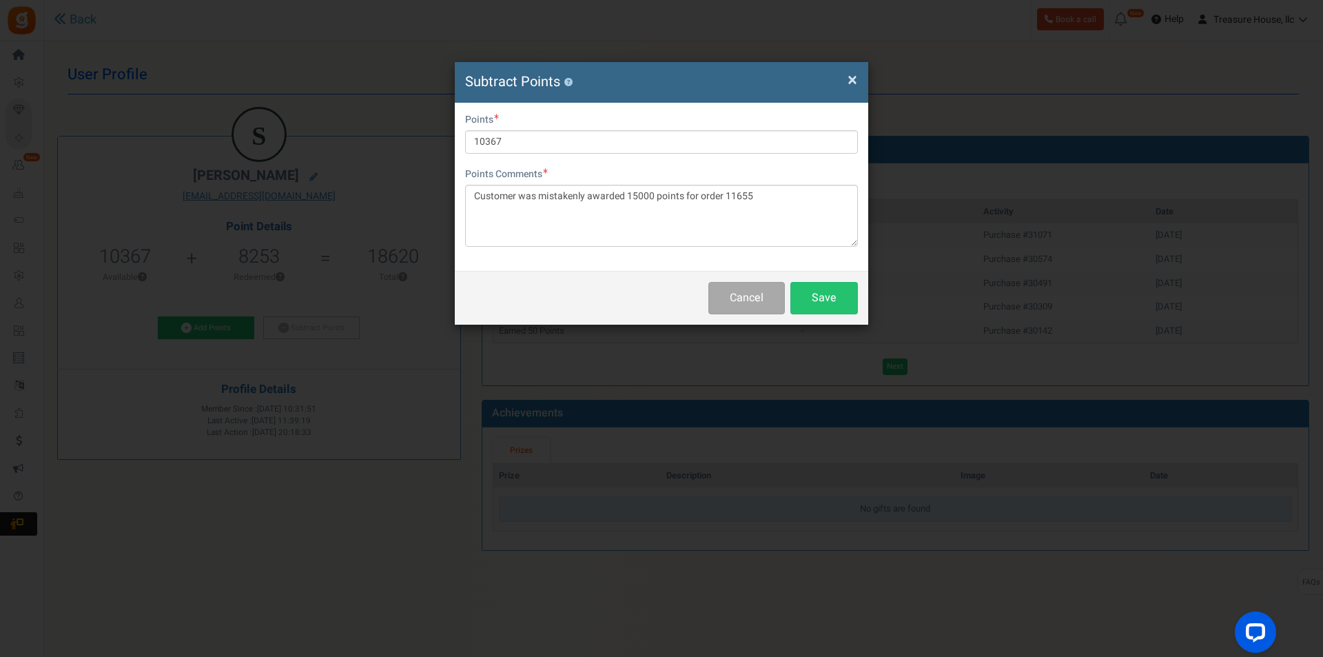
click at [855, 78] on span "×" at bounding box center [853, 80] width 10 height 26
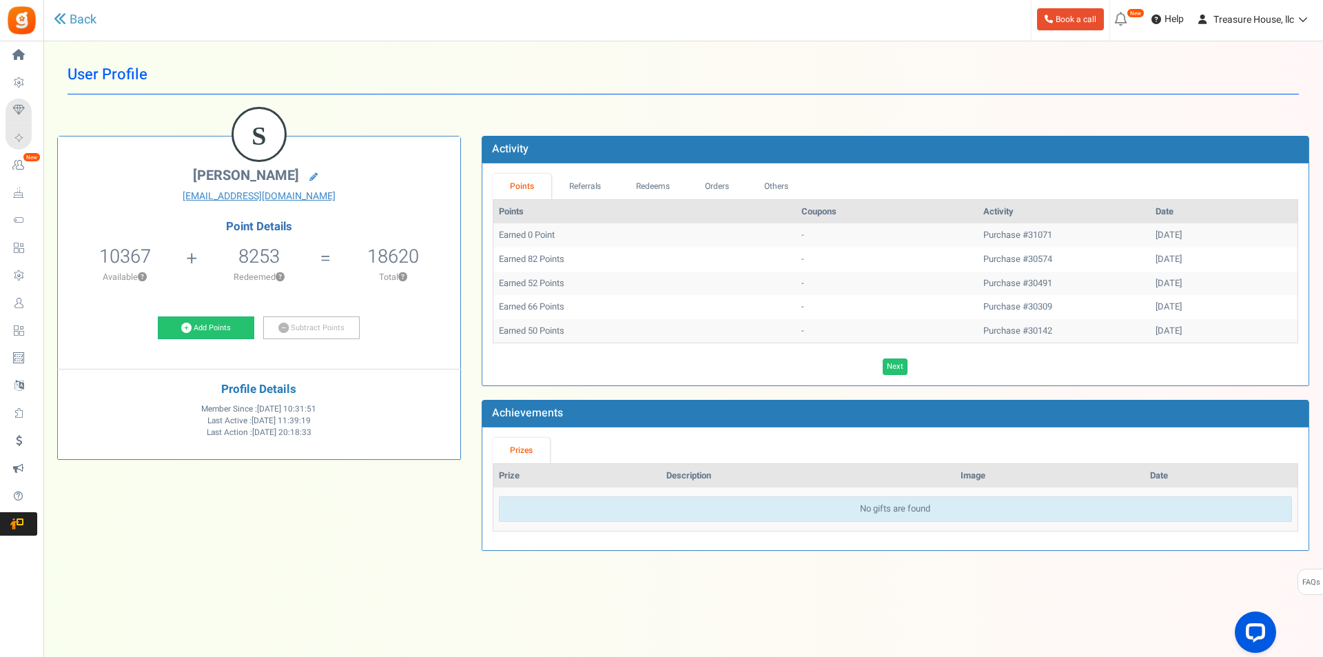
click at [882, 365] on div "Next Loading..." at bounding box center [895, 366] width 826 height 17
click at [892, 365] on link "Next" at bounding box center [895, 366] width 25 height 17
click at [901, 365] on link "Previous" at bounding box center [882, 366] width 38 height 17
drag, startPoint x: 910, startPoint y: 365, endPoint x: 898, endPoint y: 363, distance: 12.6
click at [909, 365] on div "Next Loading..." at bounding box center [895, 366] width 826 height 17
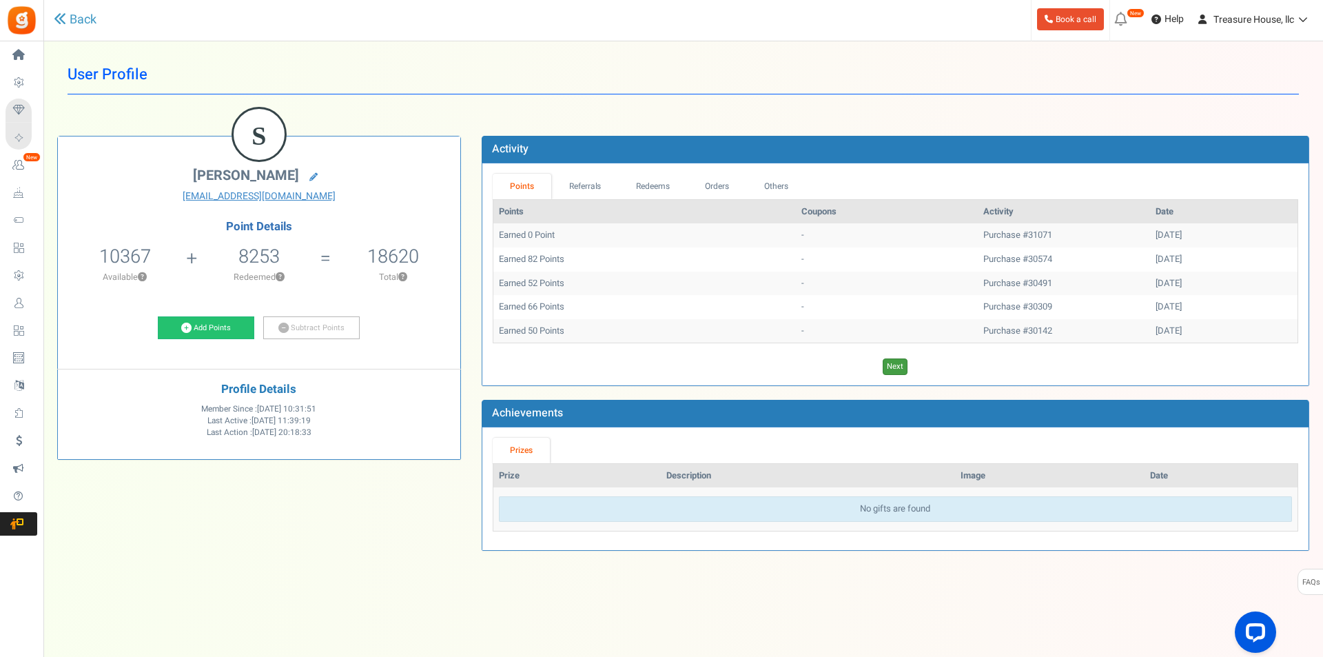
click at [900, 363] on link "Next" at bounding box center [895, 366] width 25 height 17
click at [901, 363] on link "Previous" at bounding box center [882, 366] width 38 height 17
click at [899, 364] on link "Next" at bounding box center [895, 366] width 25 height 17
click at [899, 364] on link "Previous" at bounding box center [882, 366] width 38 height 17
click at [899, 364] on link "Next" at bounding box center [895, 366] width 25 height 17
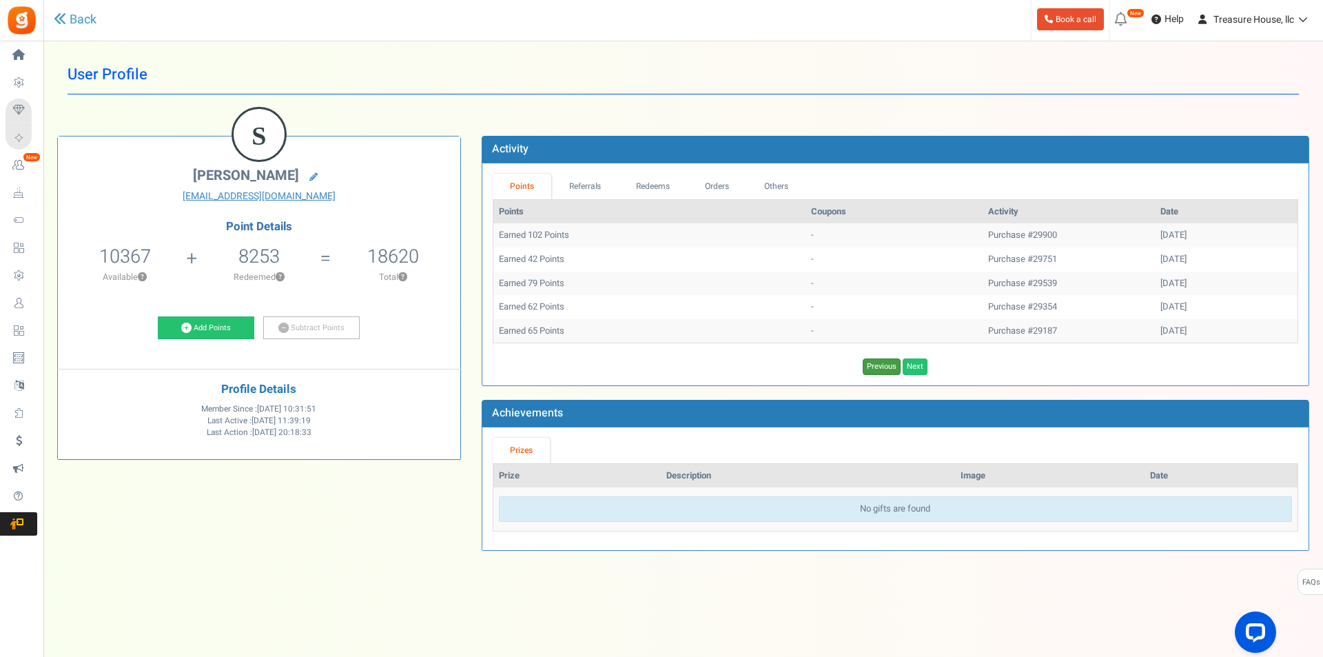
click at [900, 364] on link "Previous" at bounding box center [882, 366] width 38 height 17
click at [903, 365] on link "Next" at bounding box center [895, 366] width 25 height 17
click at [903, 365] on div "Previous Next Loading..." at bounding box center [895, 366] width 826 height 17
click at [917, 367] on link "Next" at bounding box center [915, 366] width 25 height 17
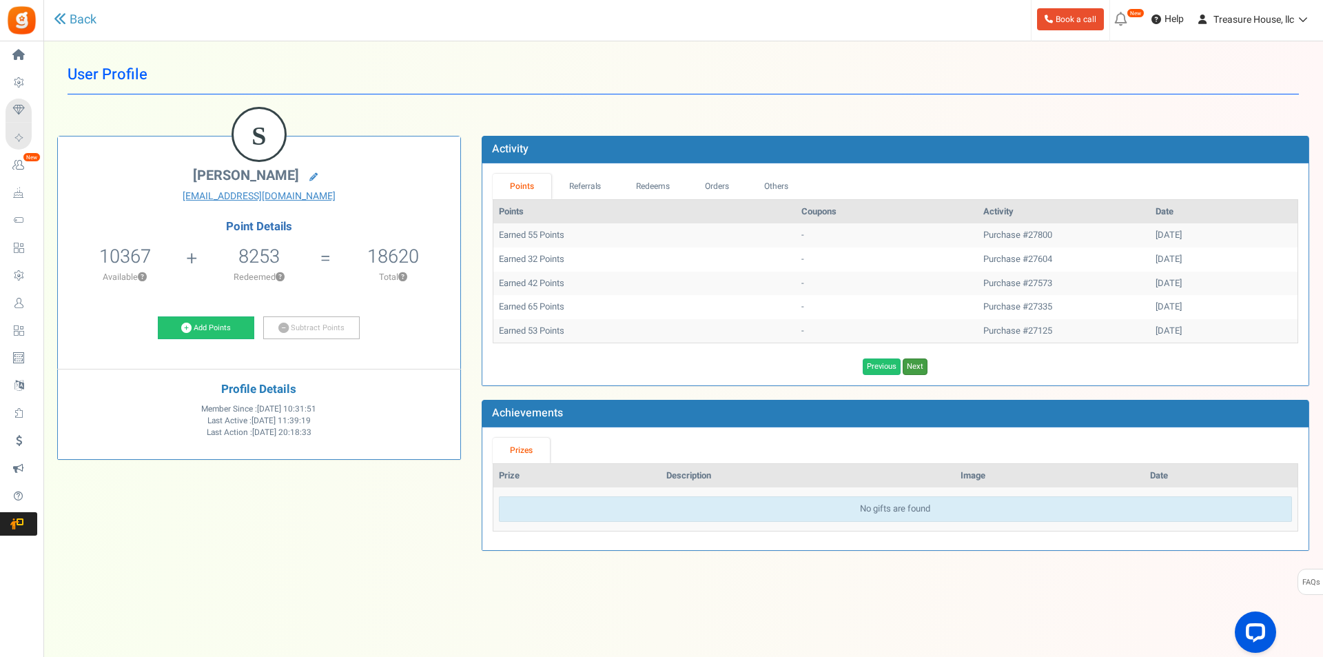
click at [917, 367] on link "Next" at bounding box center [915, 366] width 25 height 17
click at [924, 368] on link "Next" at bounding box center [915, 366] width 25 height 17
click at [923, 368] on link "Next" at bounding box center [915, 366] width 25 height 17
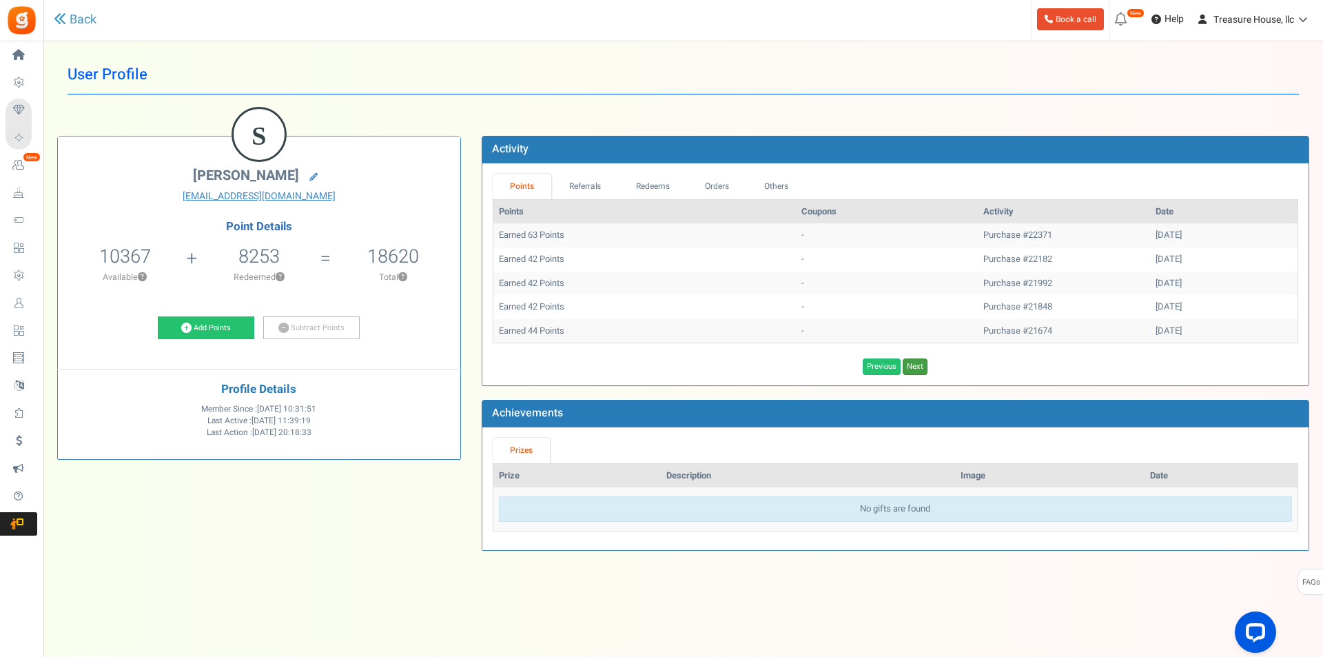
click at [923, 368] on link "Next" at bounding box center [915, 366] width 25 height 17
click at [922, 368] on link "Next" at bounding box center [915, 366] width 25 height 17
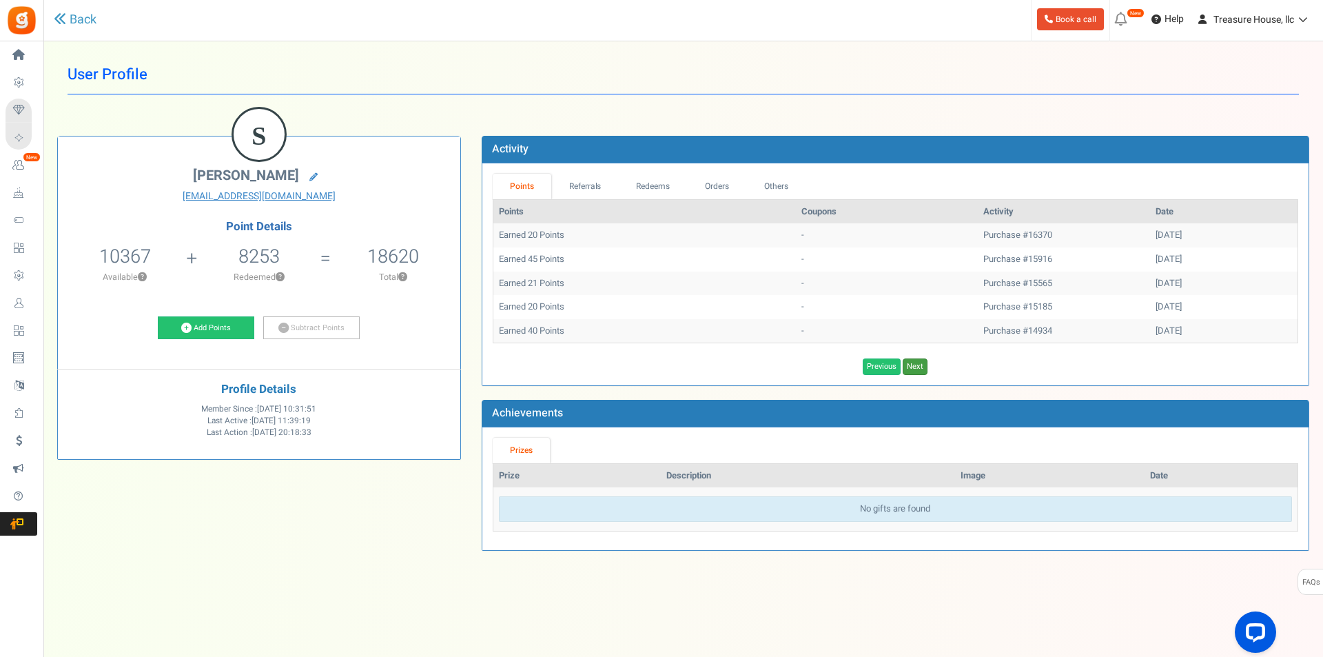
click at [922, 368] on link "Next" at bounding box center [915, 366] width 25 height 17
click at [921, 367] on div "Previous Loading..." at bounding box center [895, 366] width 826 height 17
click at [324, 332] on link "Subtract Points" at bounding box center [311, 327] width 96 height 23
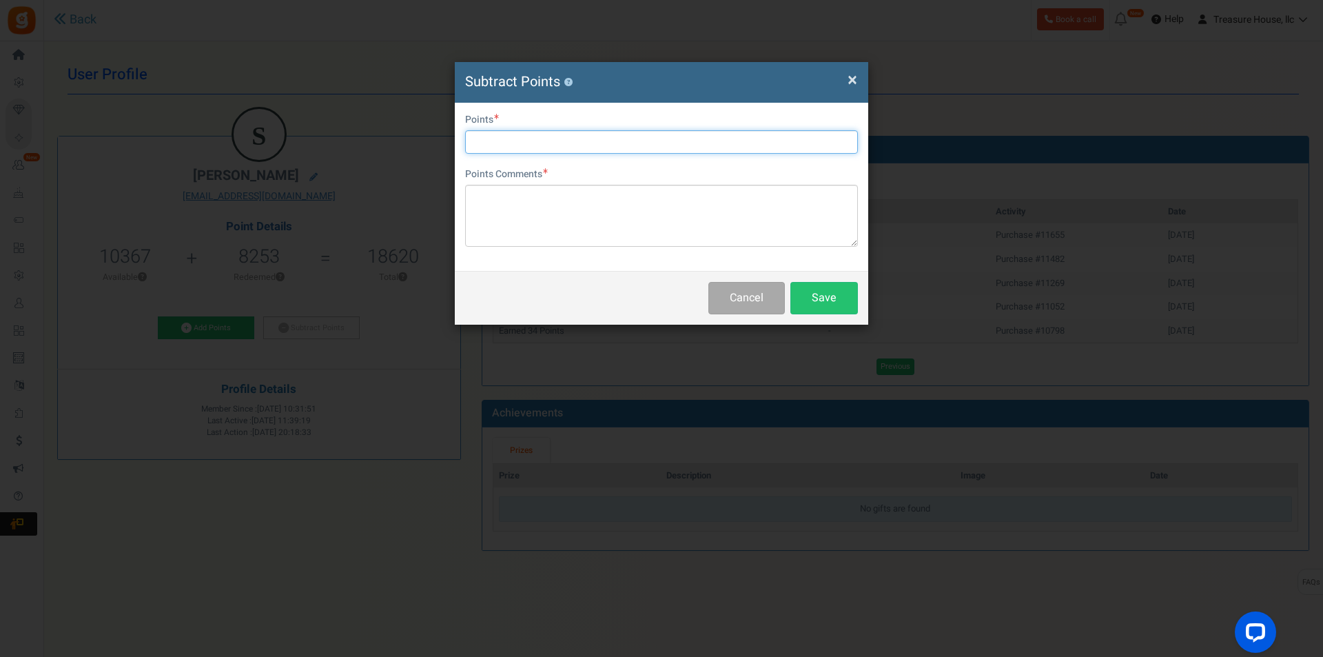
click at [551, 138] on input "text" at bounding box center [661, 141] width 393 height 23
type input "10367"
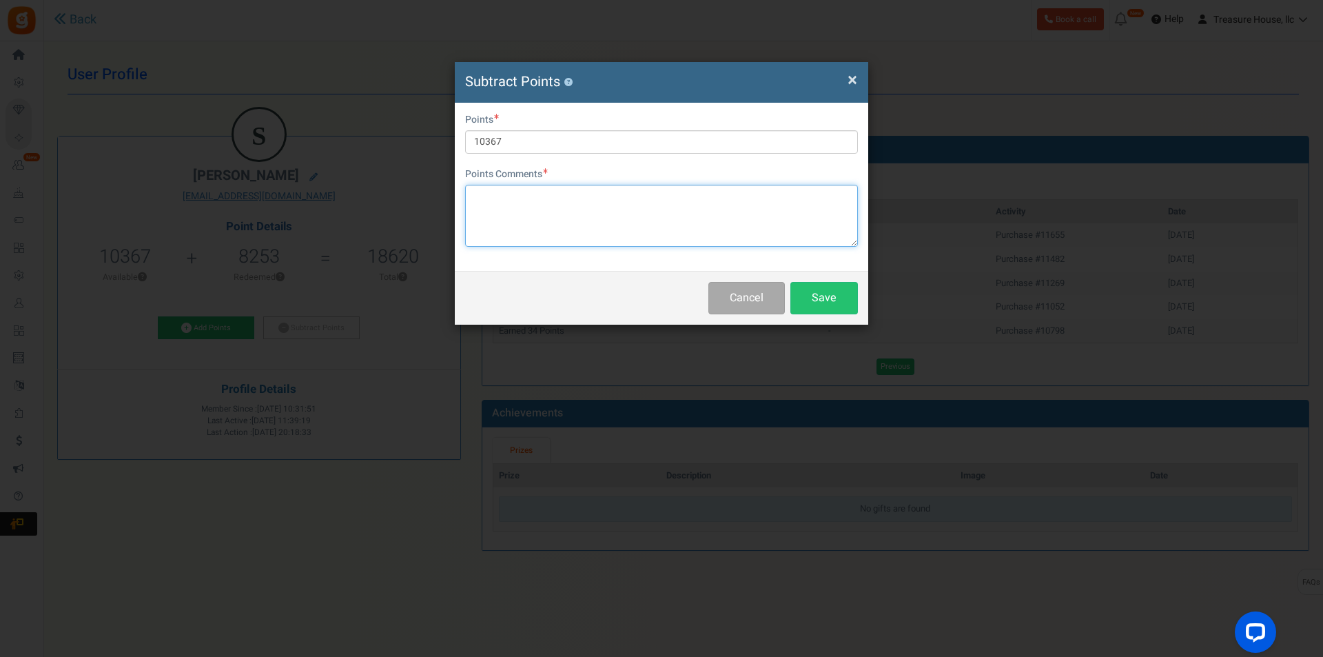
click at [536, 210] on textarea at bounding box center [661, 216] width 393 height 62
paste textarea "Customer was mistakenly awarded 15000 points for order 11655"
click at [753, 196] on textarea "Customer was mistakenly awarded 15000 points for order 11655 instead of 20 due …" at bounding box center [661, 216] width 393 height 62
type textarea "Customer was mistakenly awarded 15000 points for order 11655 on [DATE] instead …"
click at [822, 296] on button "Save" at bounding box center [825, 298] width 68 height 32
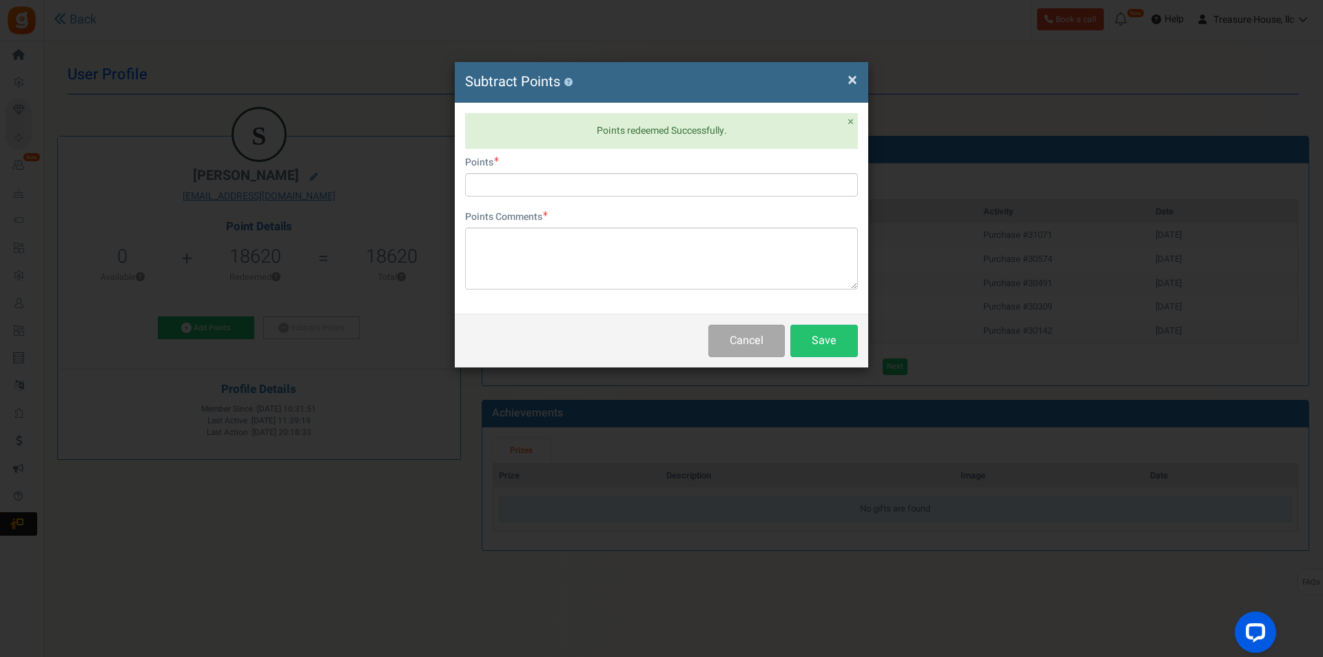
click at [853, 79] on span "×" at bounding box center [853, 80] width 10 height 26
